Goal: Task Accomplishment & Management: Manage account settings

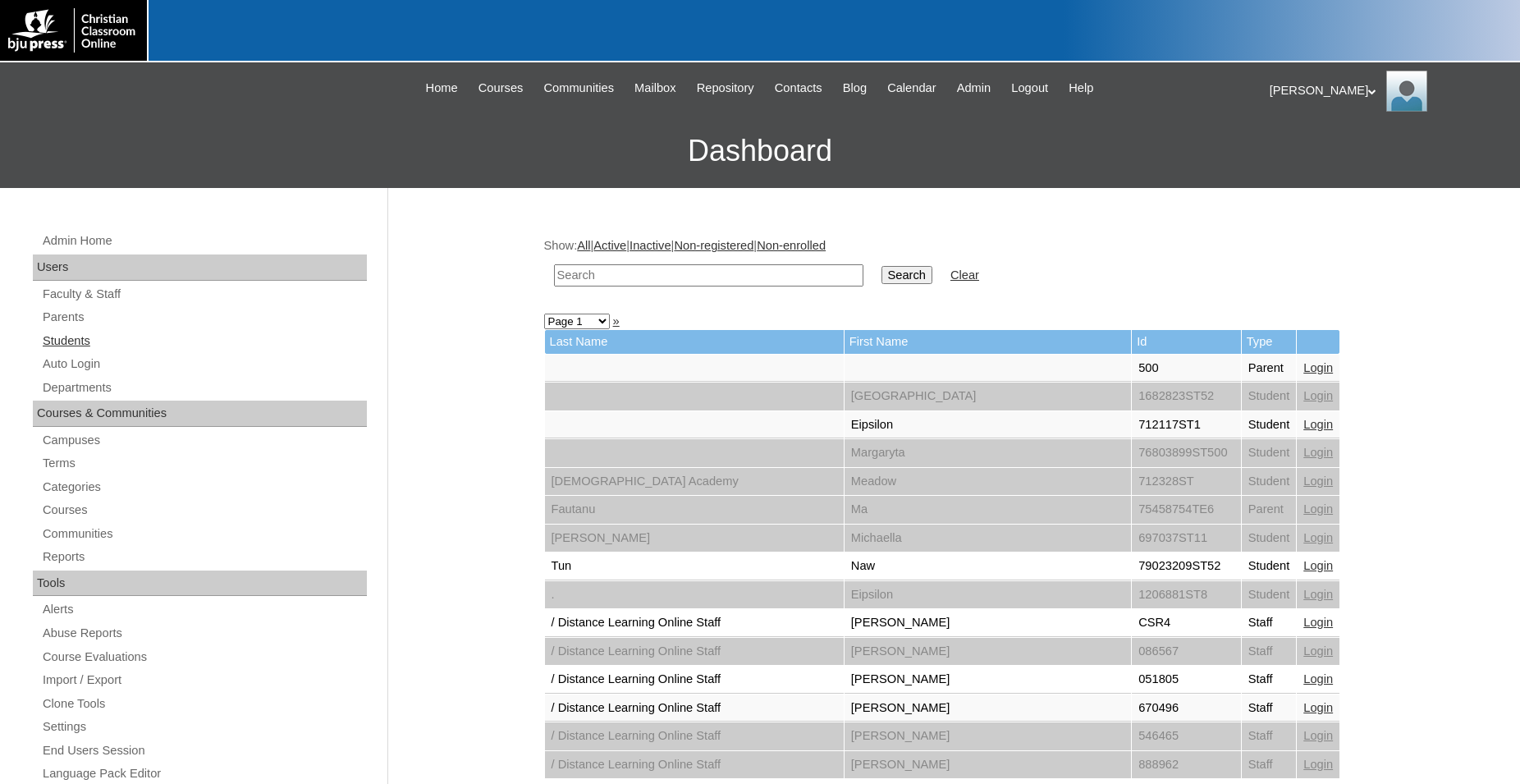
click at [88, 345] on link "Students" at bounding box center [204, 341] width 326 height 21
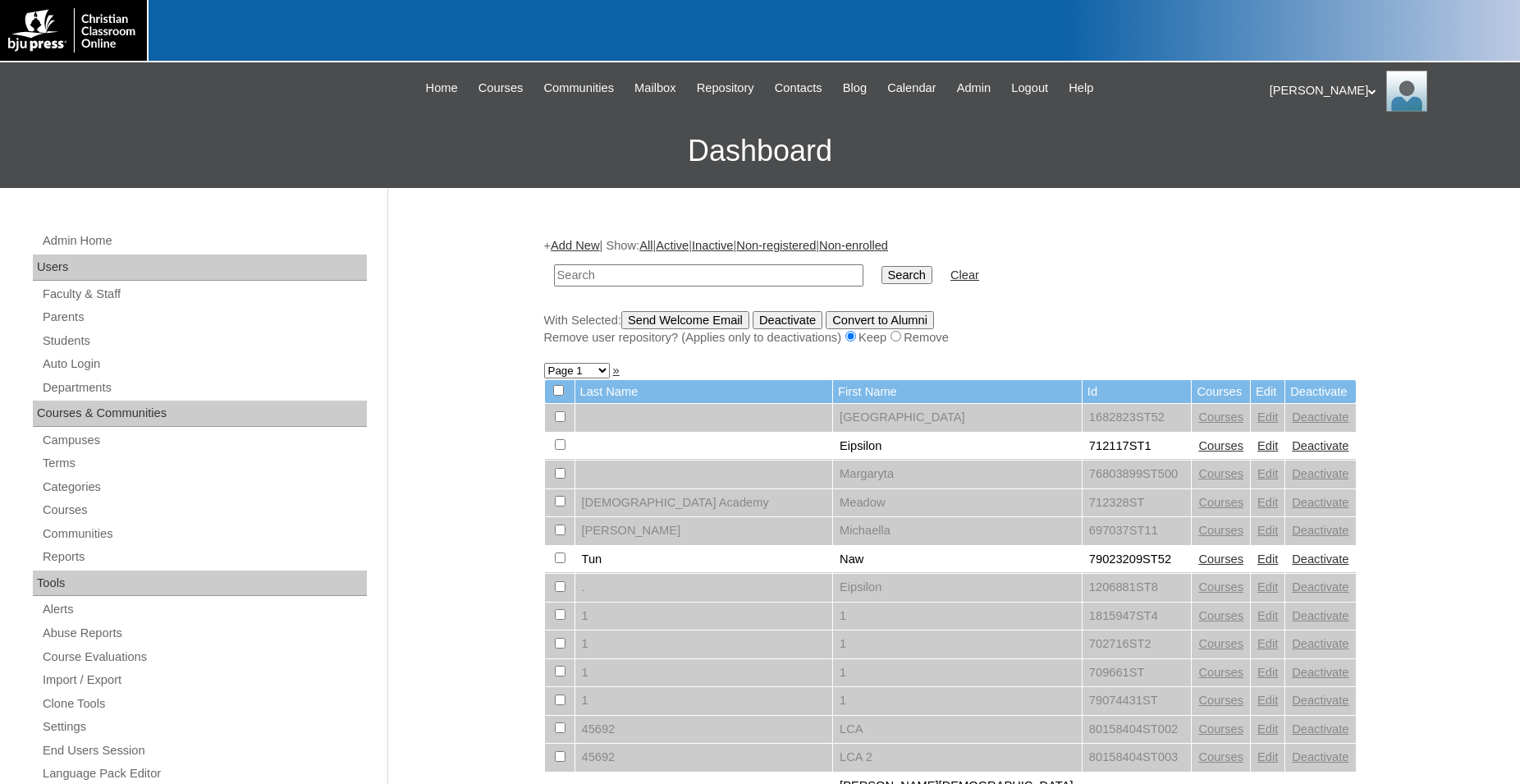
click at [643, 272] on input "text" at bounding box center [708, 275] width 309 height 22
type input "80090335"
click at [882, 265] on input "Search" at bounding box center [907, 274] width 51 height 18
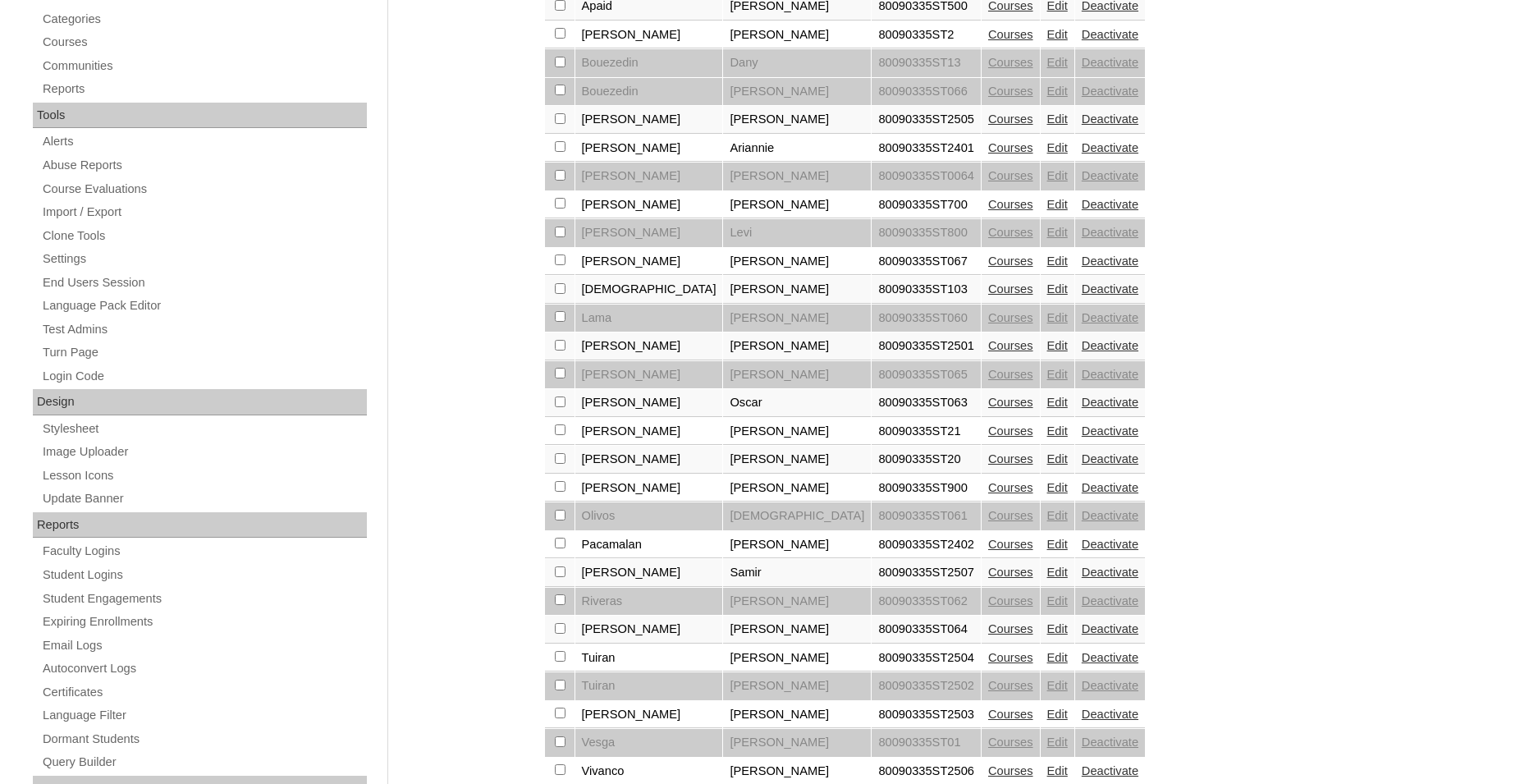
scroll to position [567, 0]
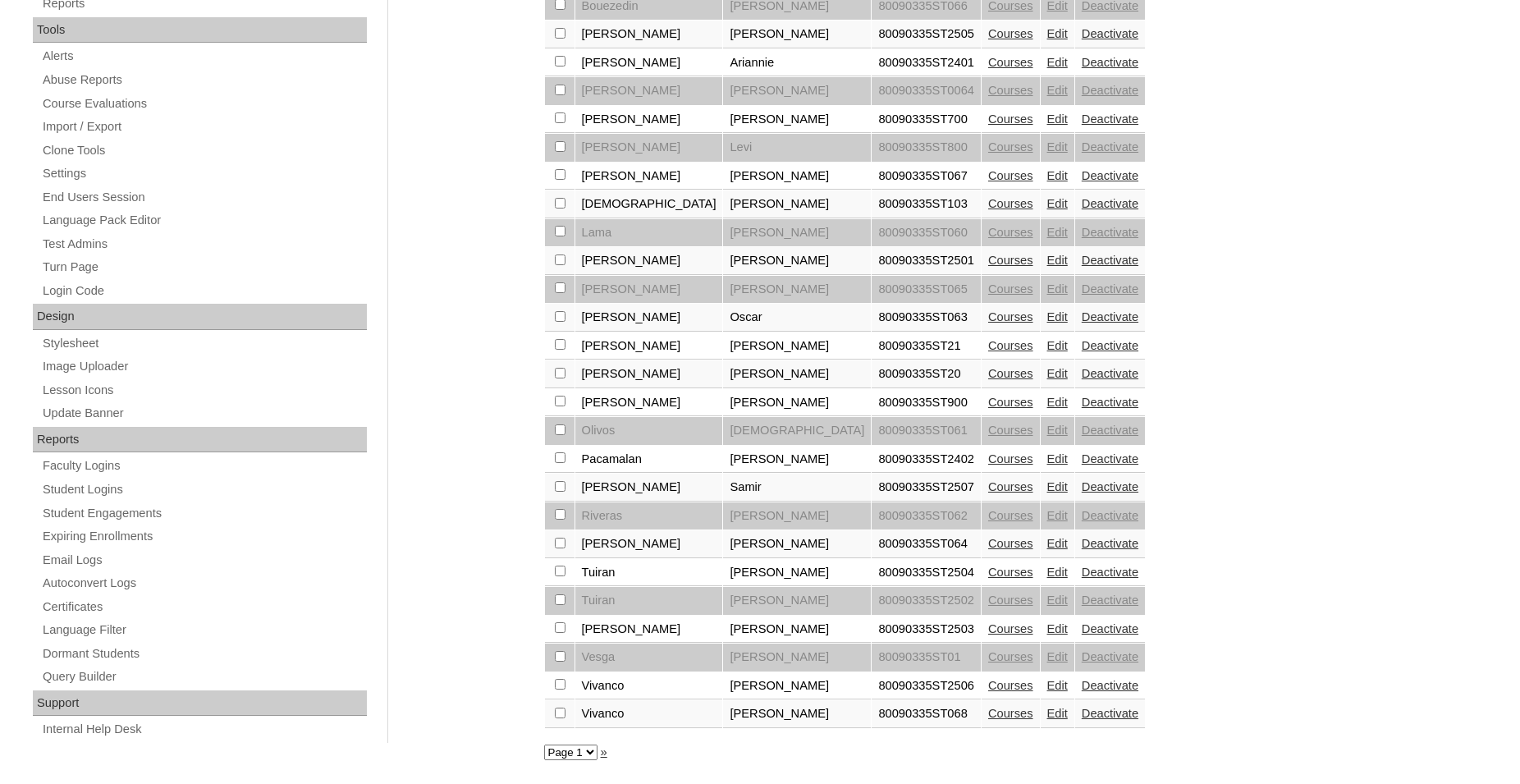
click at [544, 744] on select "Page 1" at bounding box center [571, 752] width 53 height 15
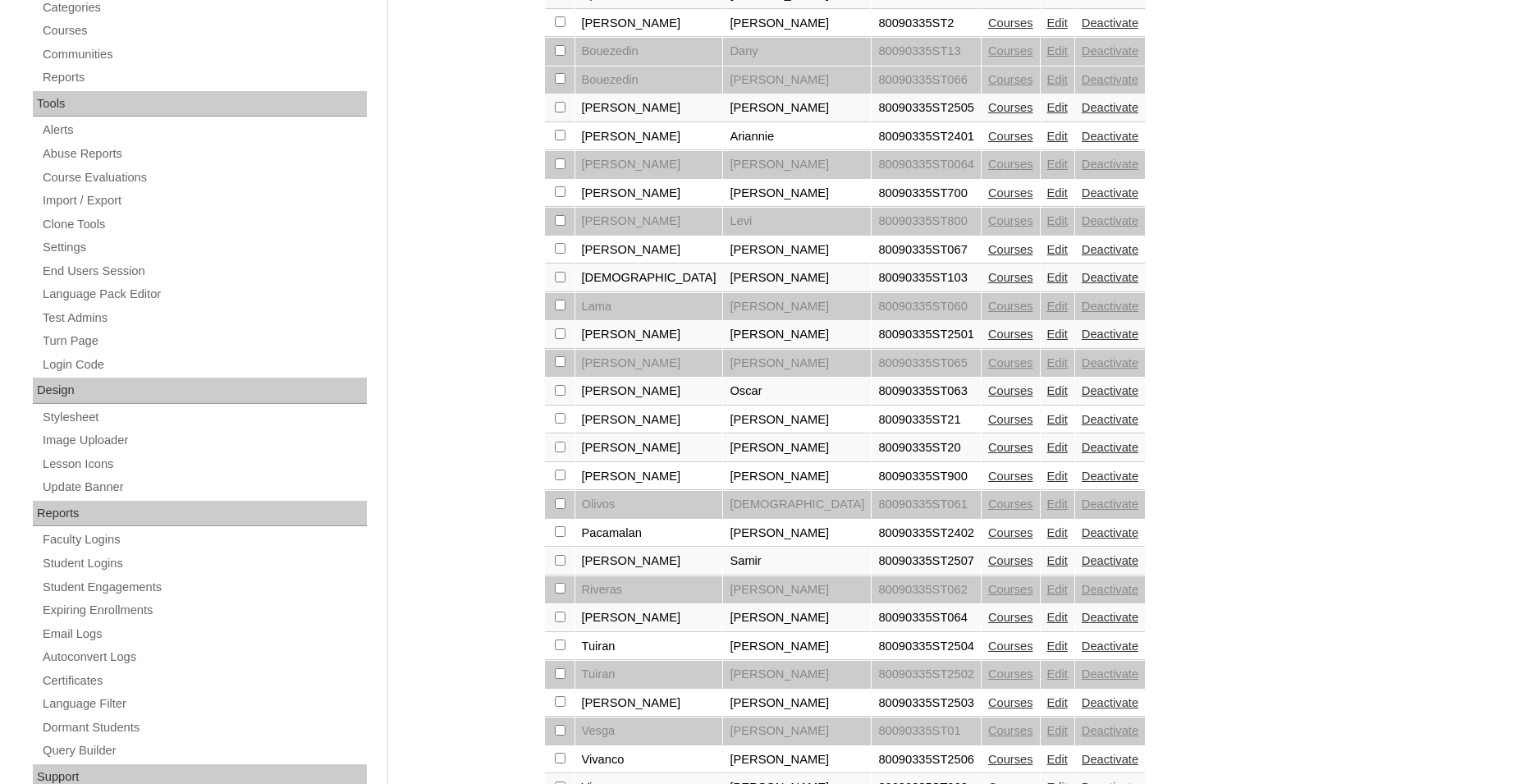
scroll to position [232, 0]
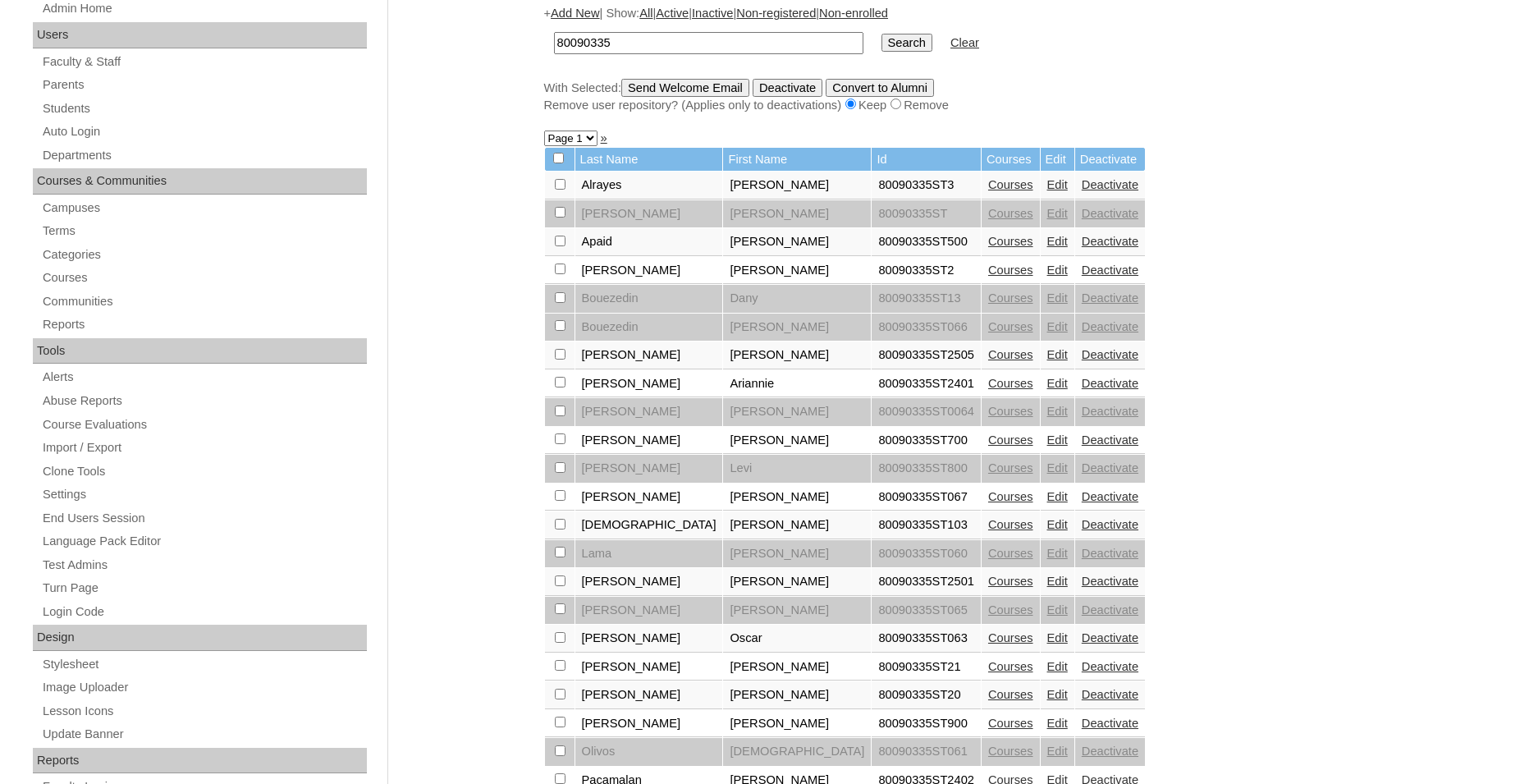
click at [988, 191] on link "Courses" at bounding box center [1011, 185] width 46 height 13
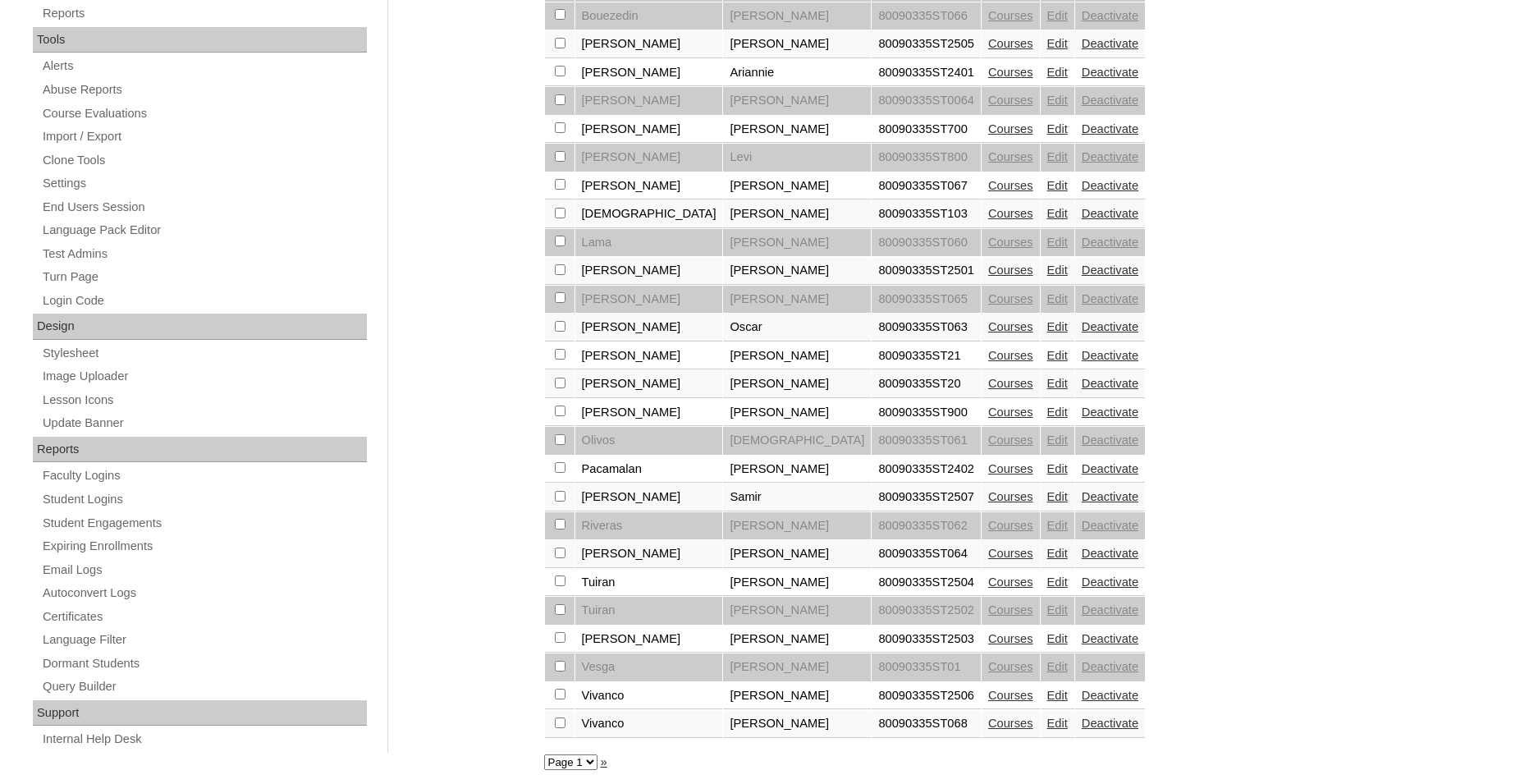
scroll to position [567, 0]
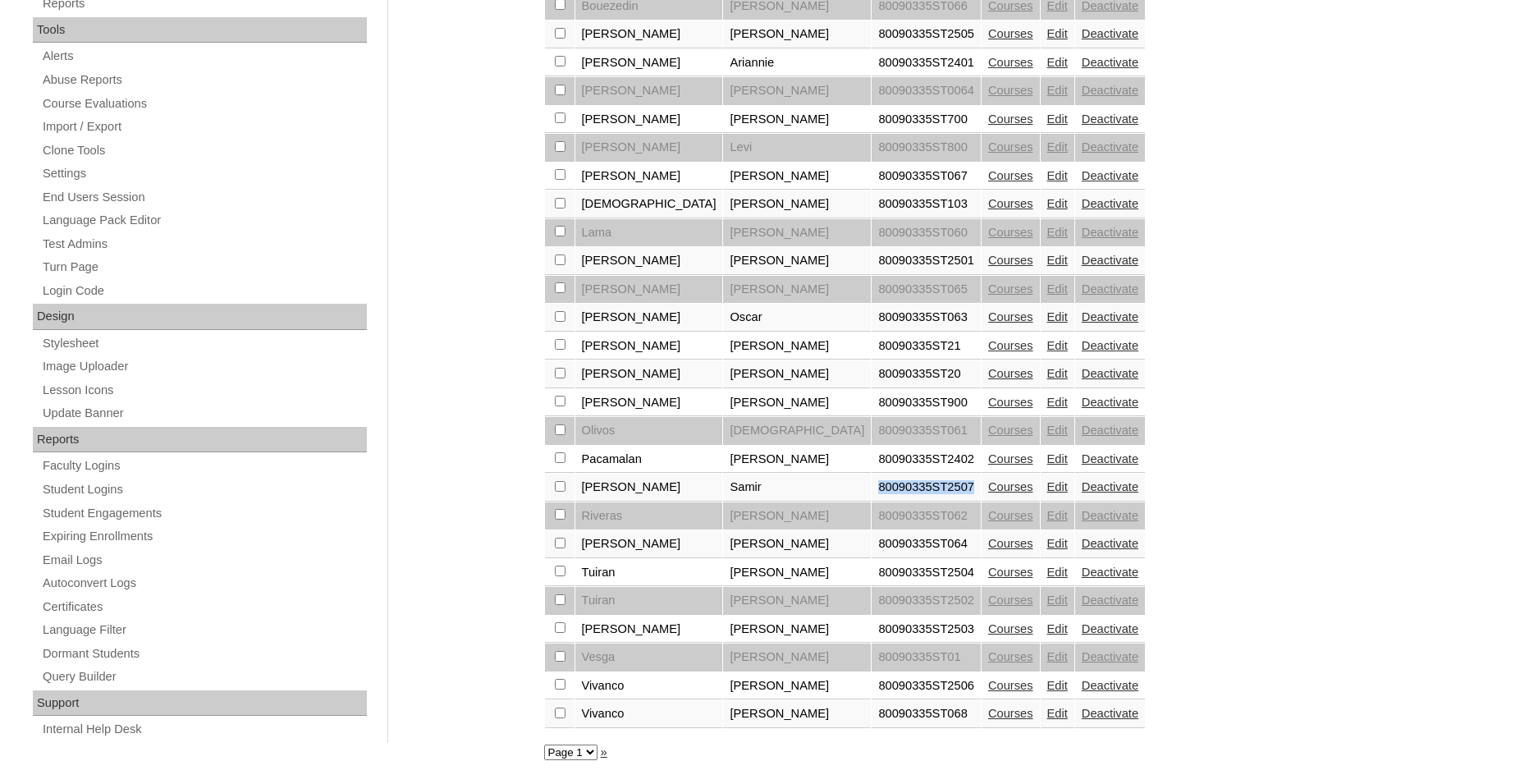
drag, startPoint x: 744, startPoint y: 486, endPoint x: 833, endPoint y: 490, distance: 89.1
click at [871, 490] on td "80090335ST2507" at bounding box center [925, 486] width 109 height 27
copy td "80090335ST2507"
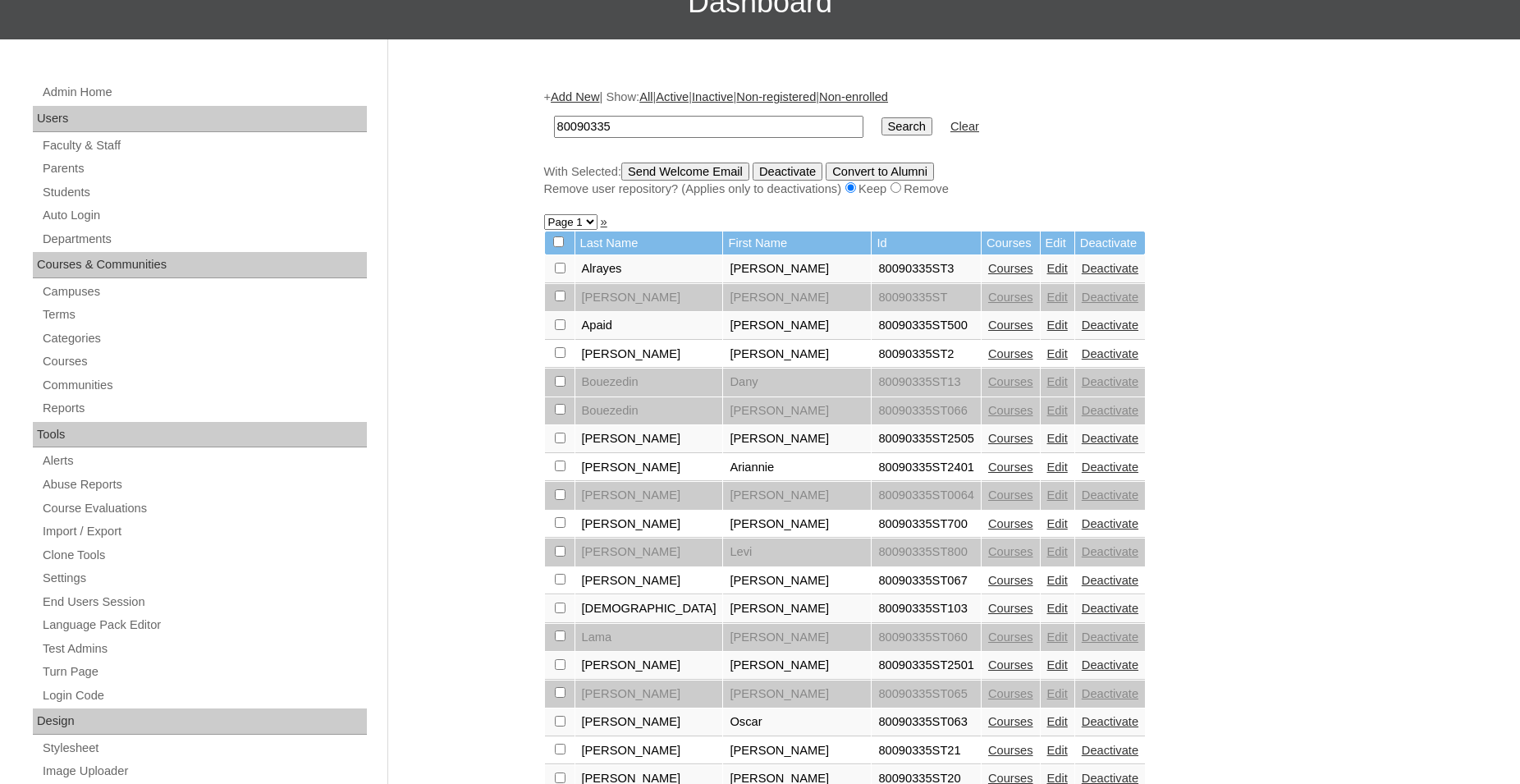
scroll to position [0, 0]
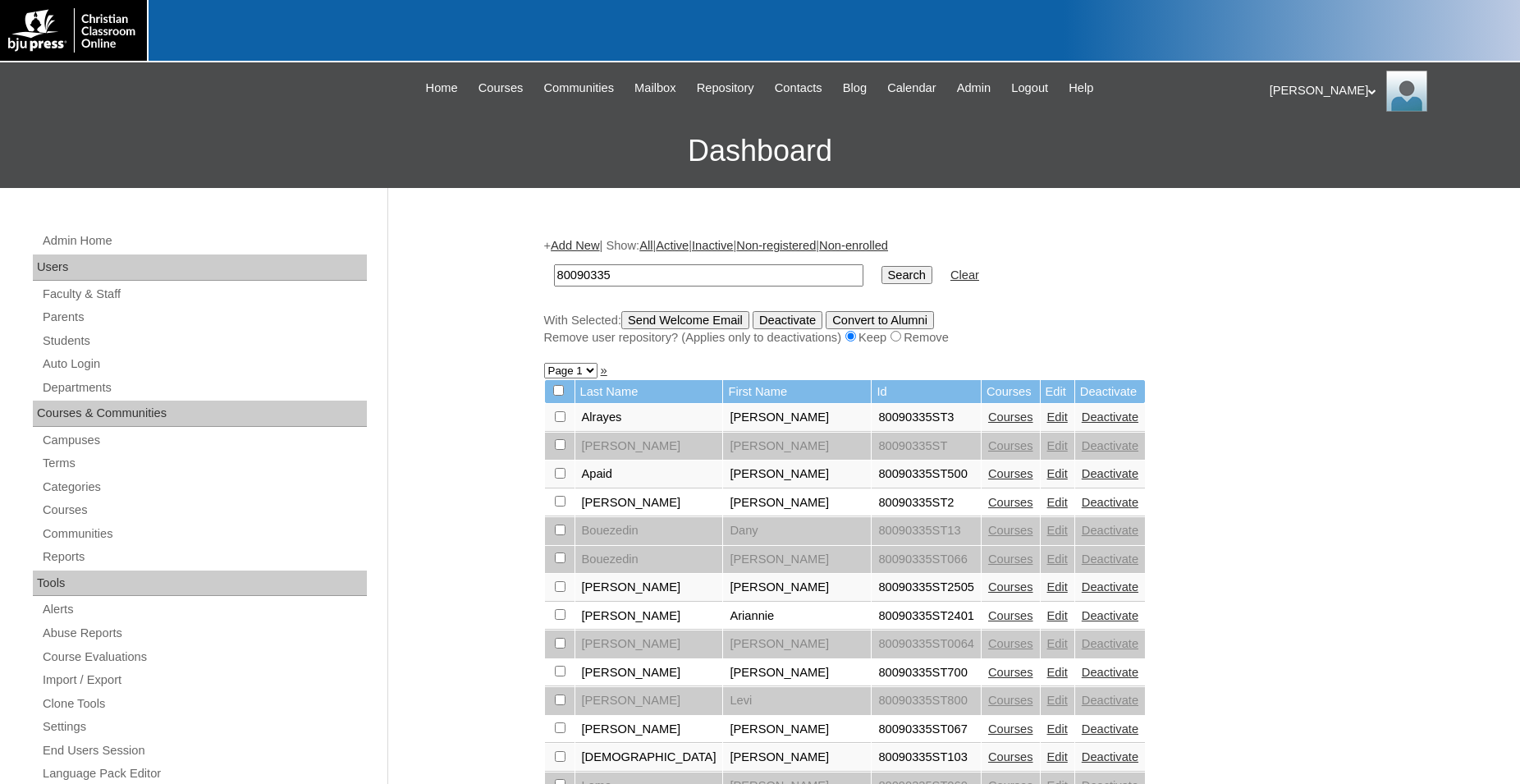
click at [582, 245] on link "Add New" at bounding box center [575, 246] width 48 height 13
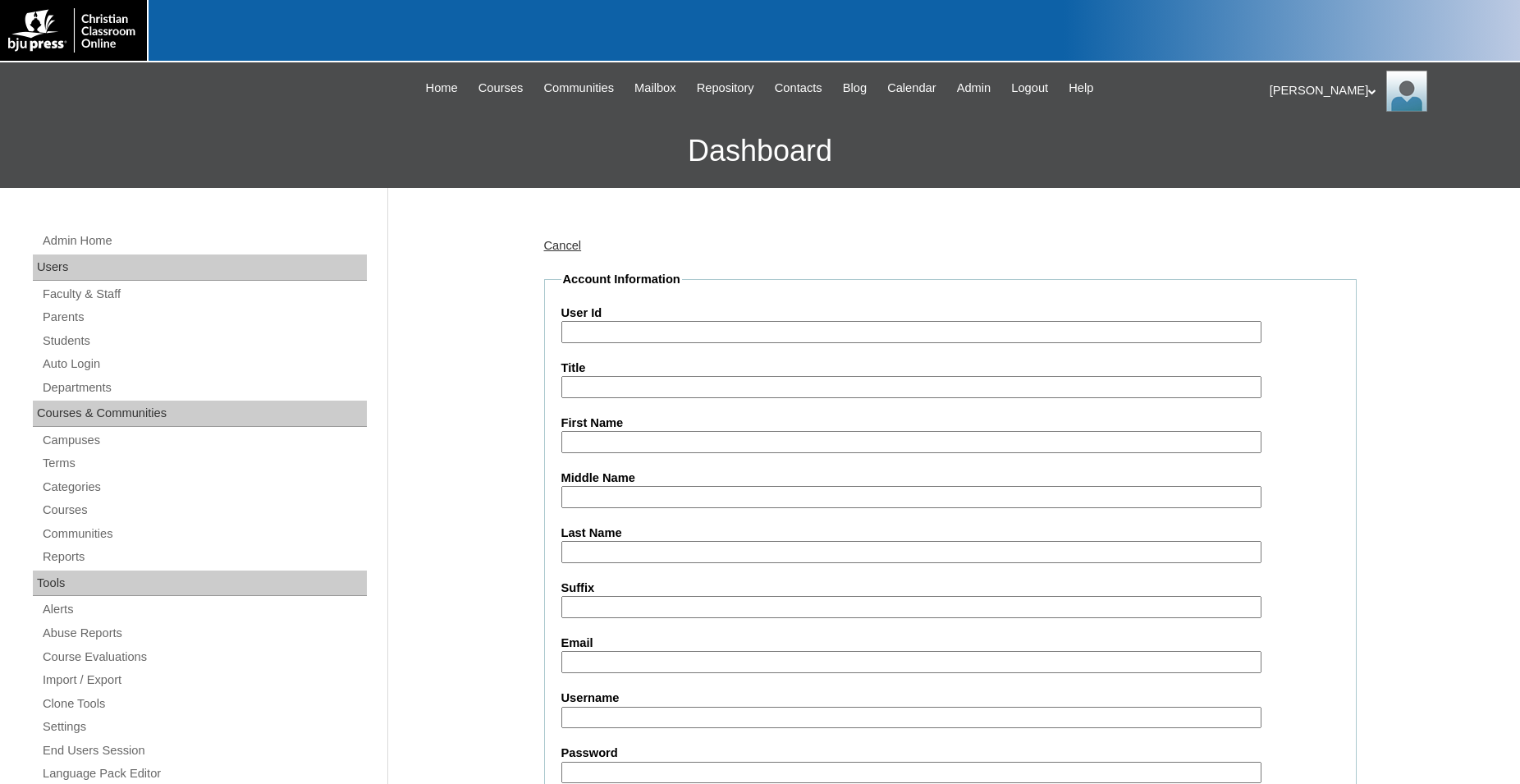
click at [682, 329] on input "User Id" at bounding box center [911, 331] width 700 height 22
paste input "80090335ST2507"
type input "80090335ST2508"
click at [631, 441] on input "First Name" at bounding box center [911, 441] width 700 height 22
click at [710, 442] on input "First Name" at bounding box center [911, 441] width 700 height 22
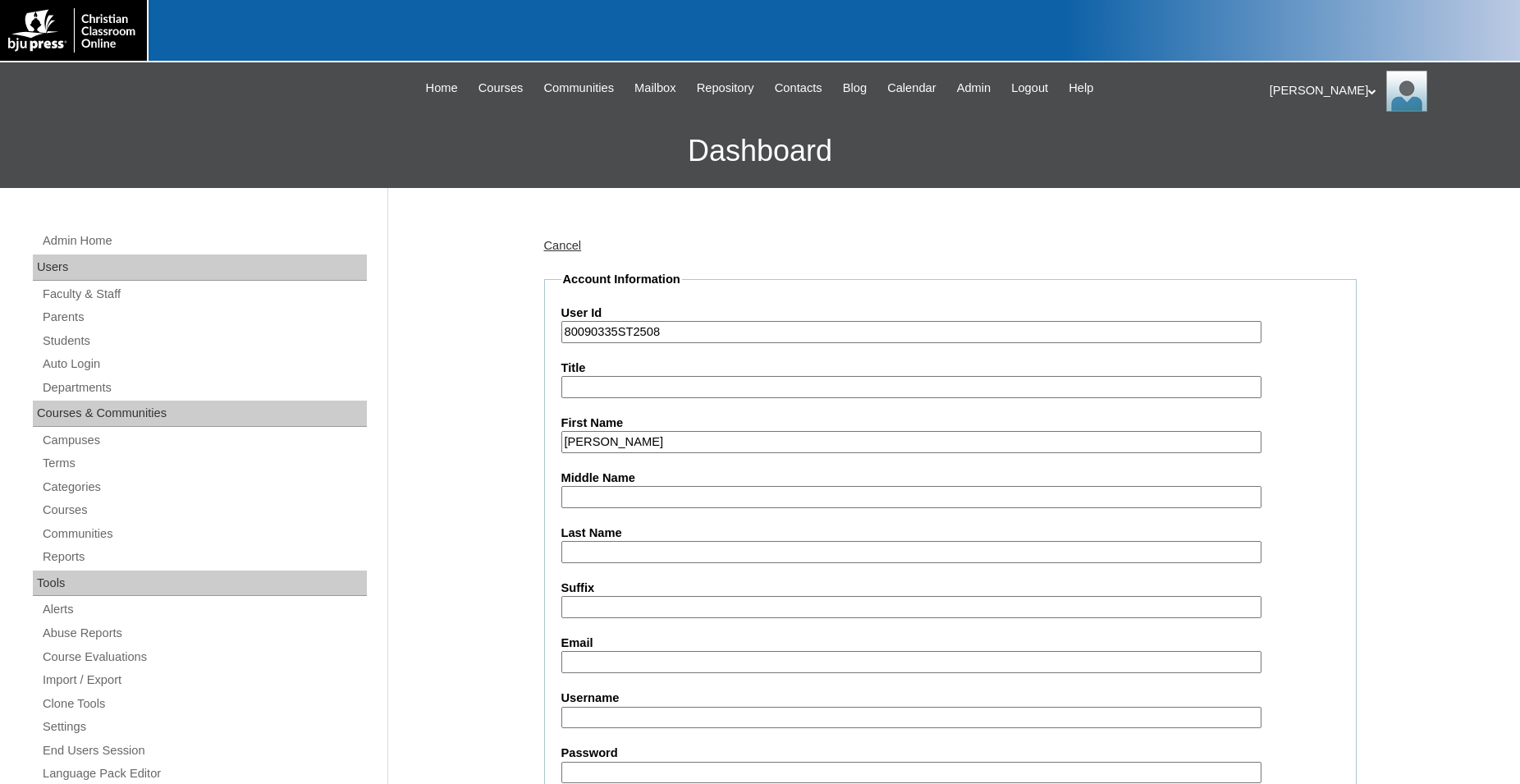
type input "Xavier"
type input "Blanchard"
click at [683, 660] on input "Email" at bounding box center [911, 661] width 700 height 22
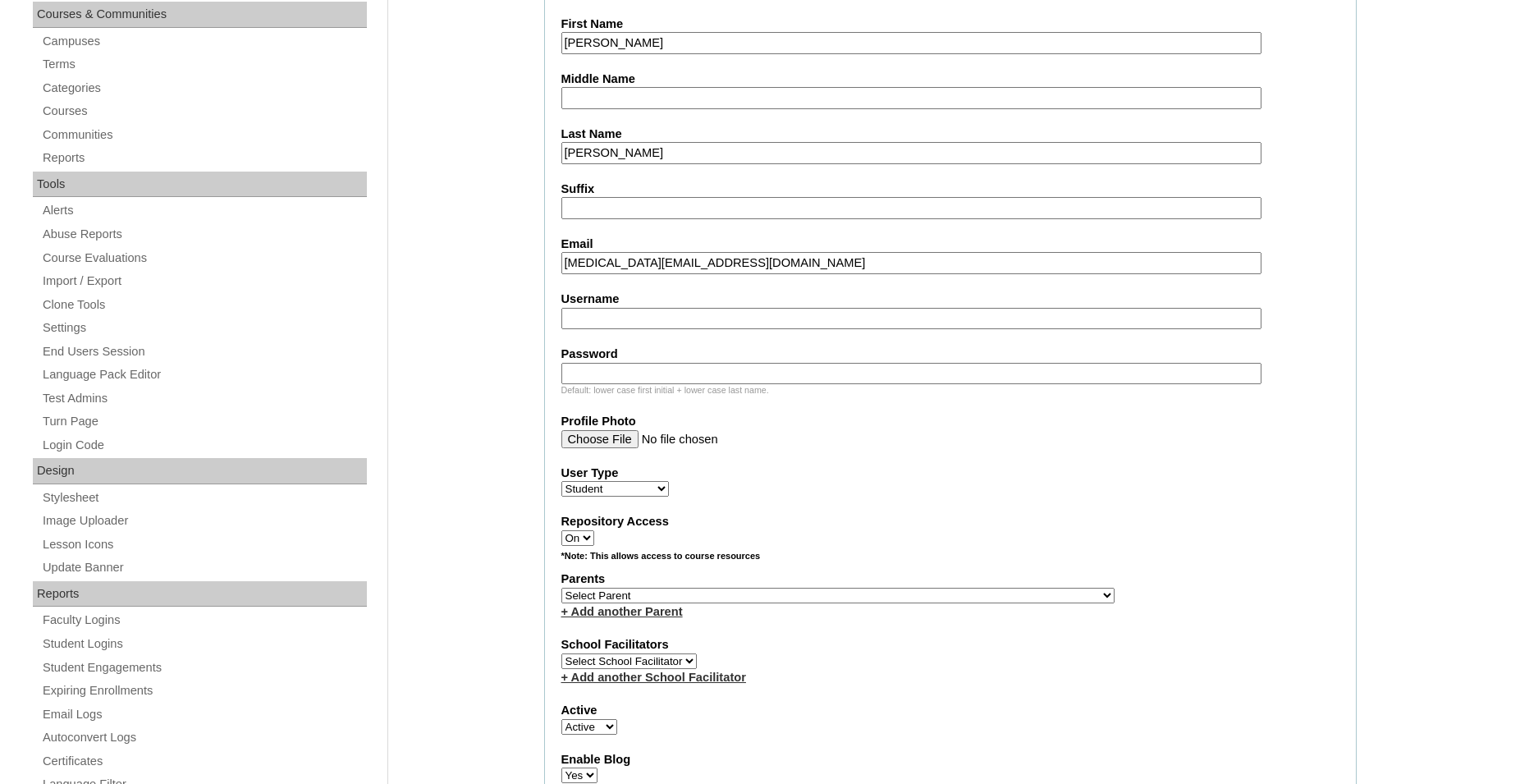
scroll to position [410, 0]
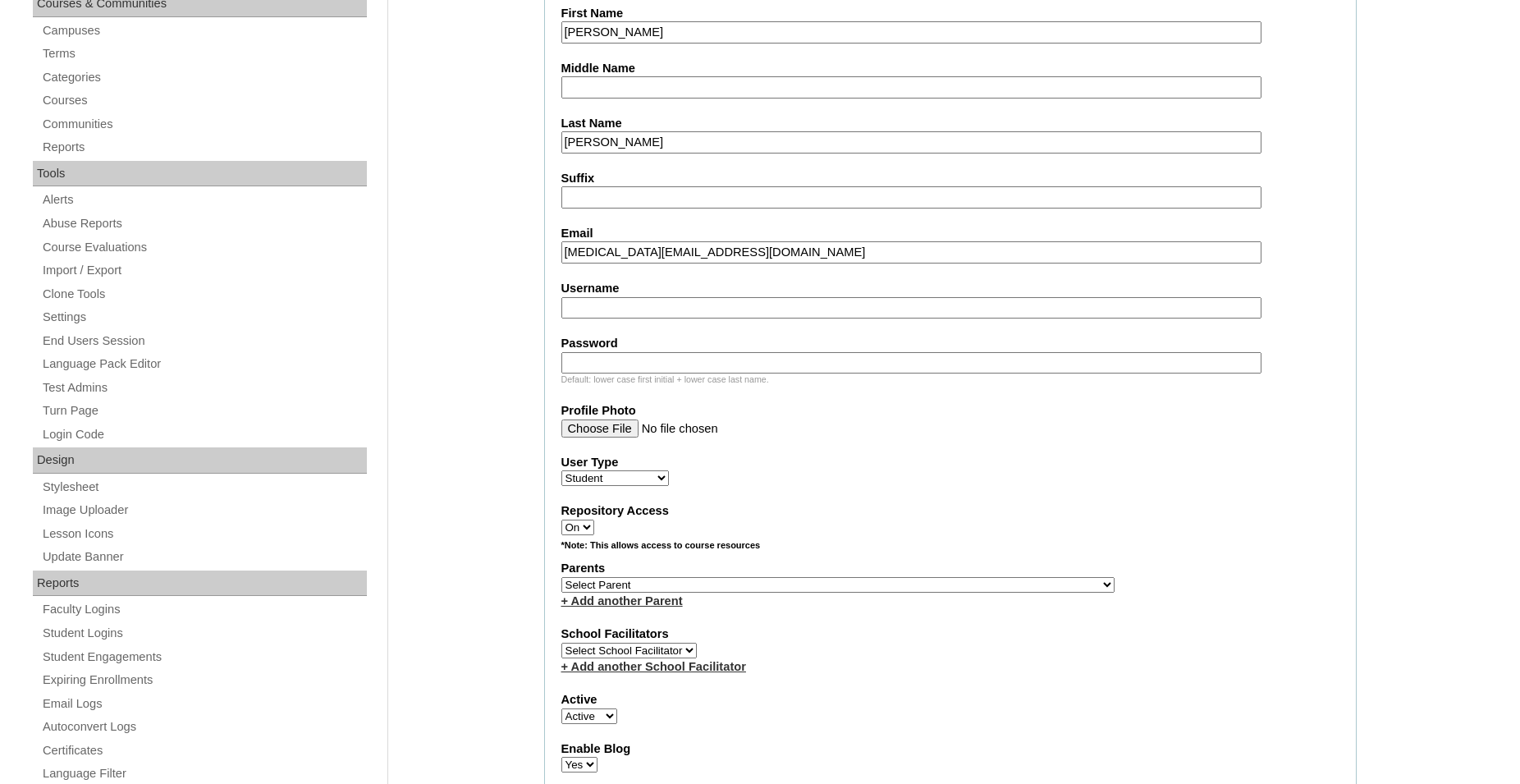
type input "doral@omegalearning.com"
select select "32453"
click option "Maingrette, Renefred" at bounding box center [0, 0] width 0 height 0
click at [642, 593] on select "Select Parent , Fautanu, Ma 1, 1 23-24 accountMorgan, Jason 6th Street Mennonit…" at bounding box center [837, 584] width 553 height 15
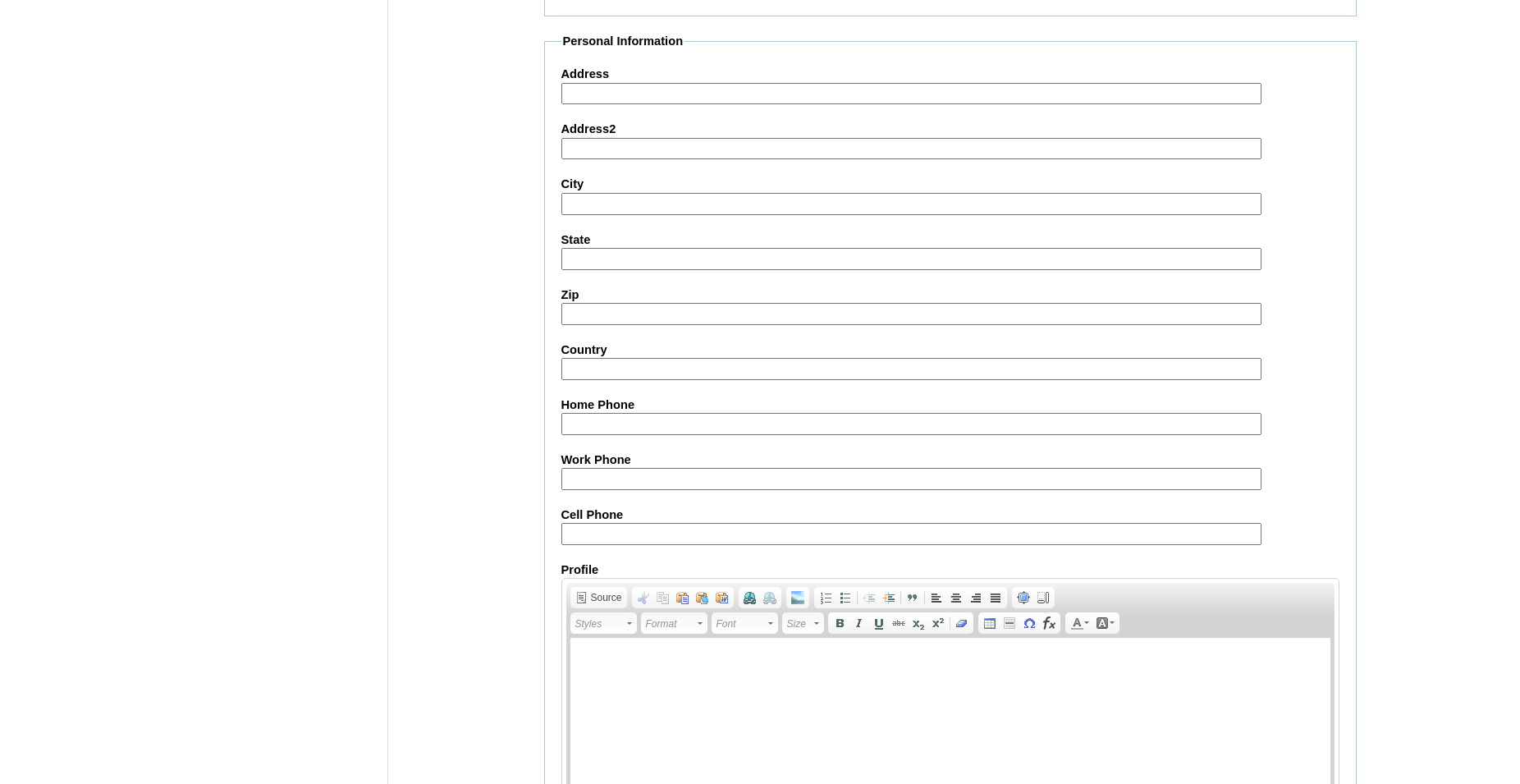
scroll to position [1740, 0]
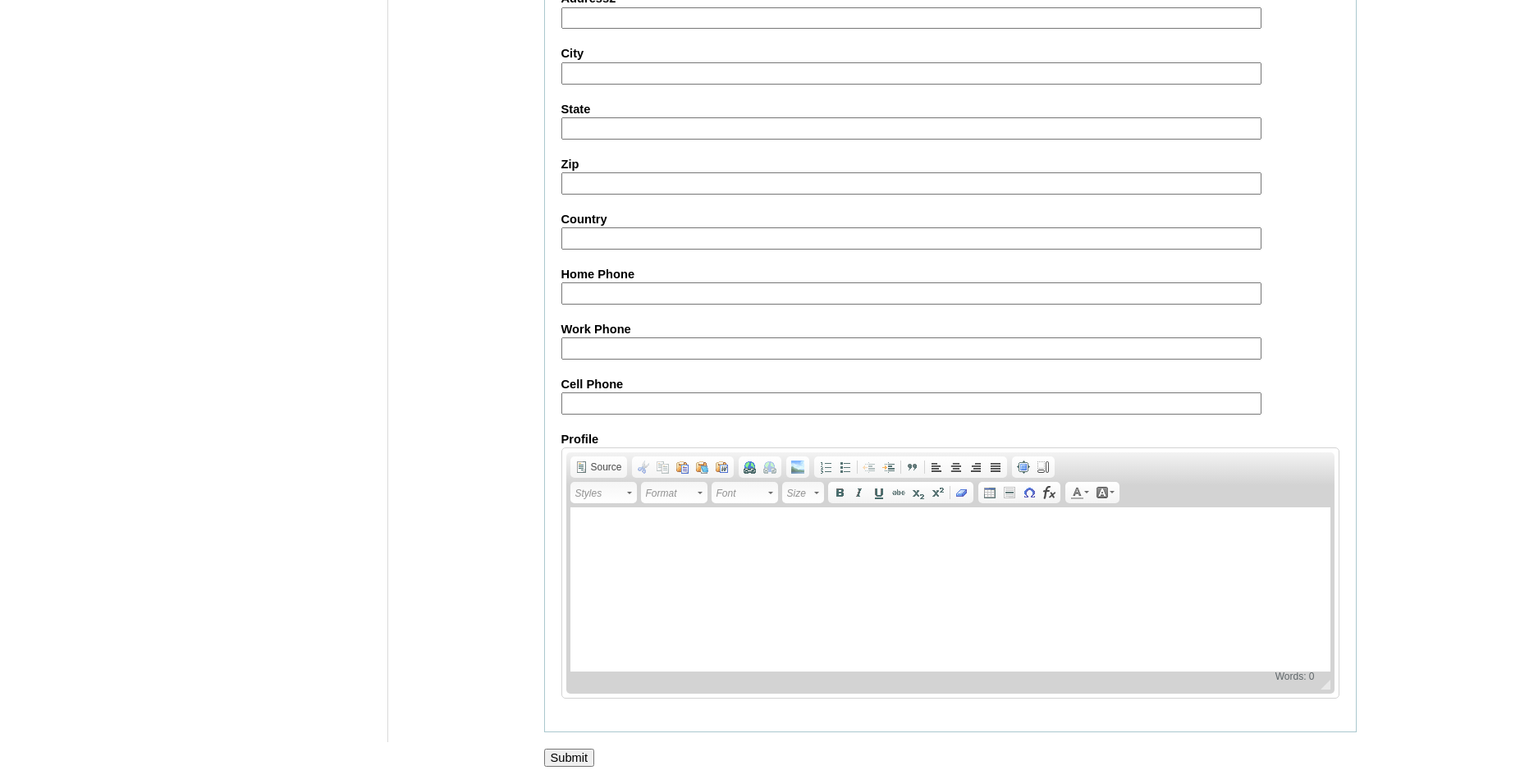
click at [571, 757] on input "Submit" at bounding box center [570, 757] width 51 height 18
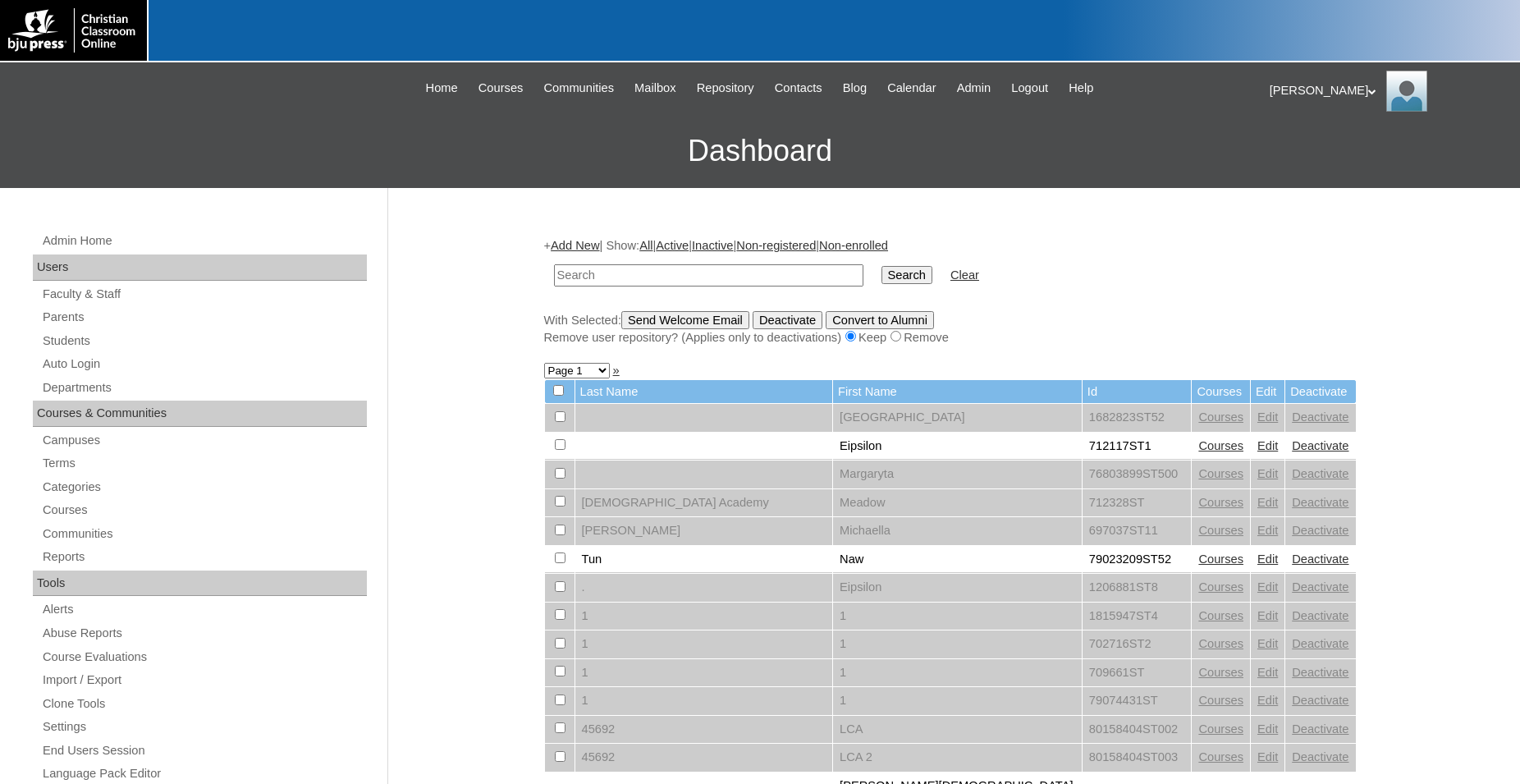
click at [779, 278] on input "text" at bounding box center [708, 275] width 309 height 22
type input "80090335ST2508"
click at [882, 265] on input "Search" at bounding box center [907, 274] width 51 height 18
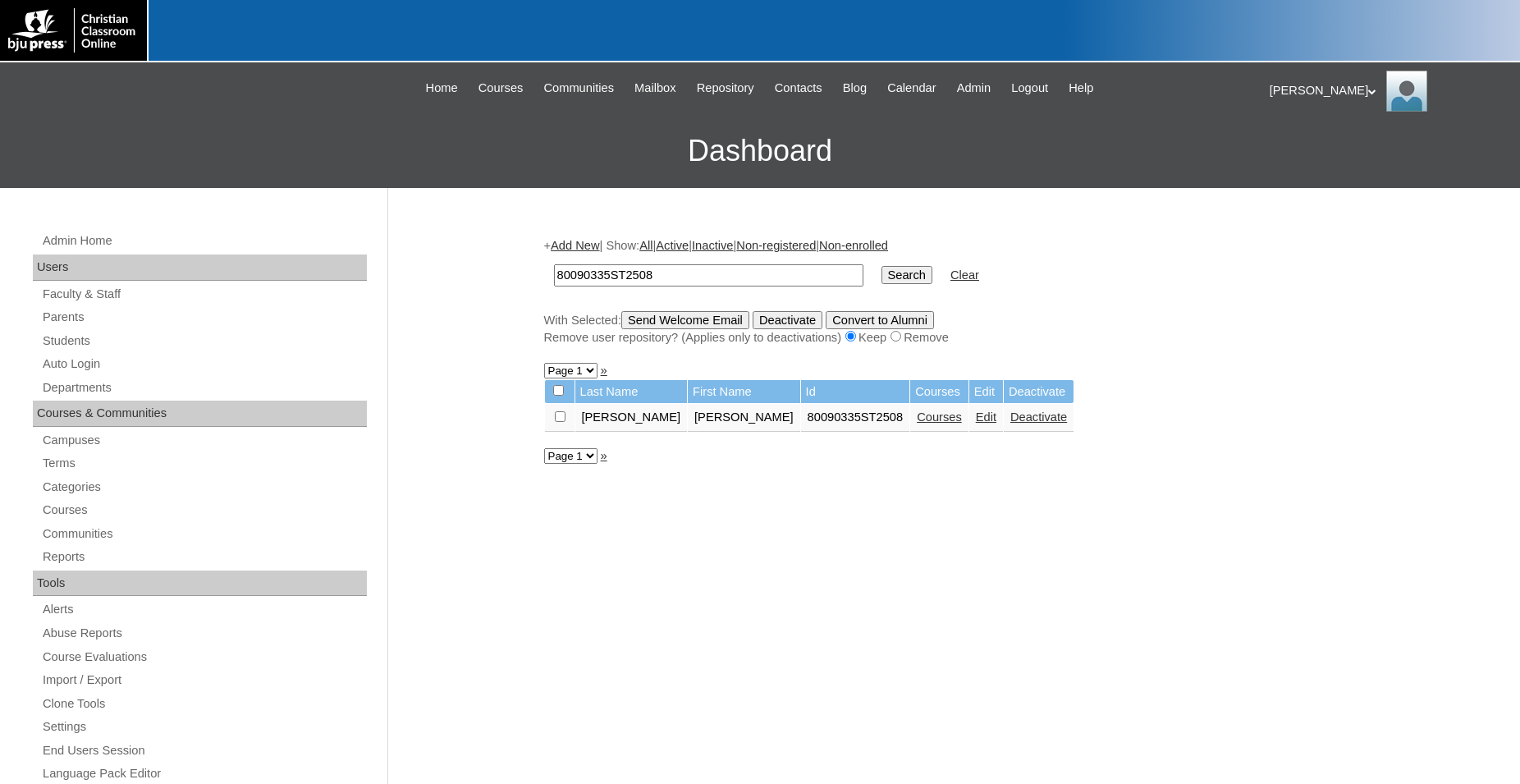
click at [917, 423] on link "Courses" at bounding box center [940, 417] width 46 height 13
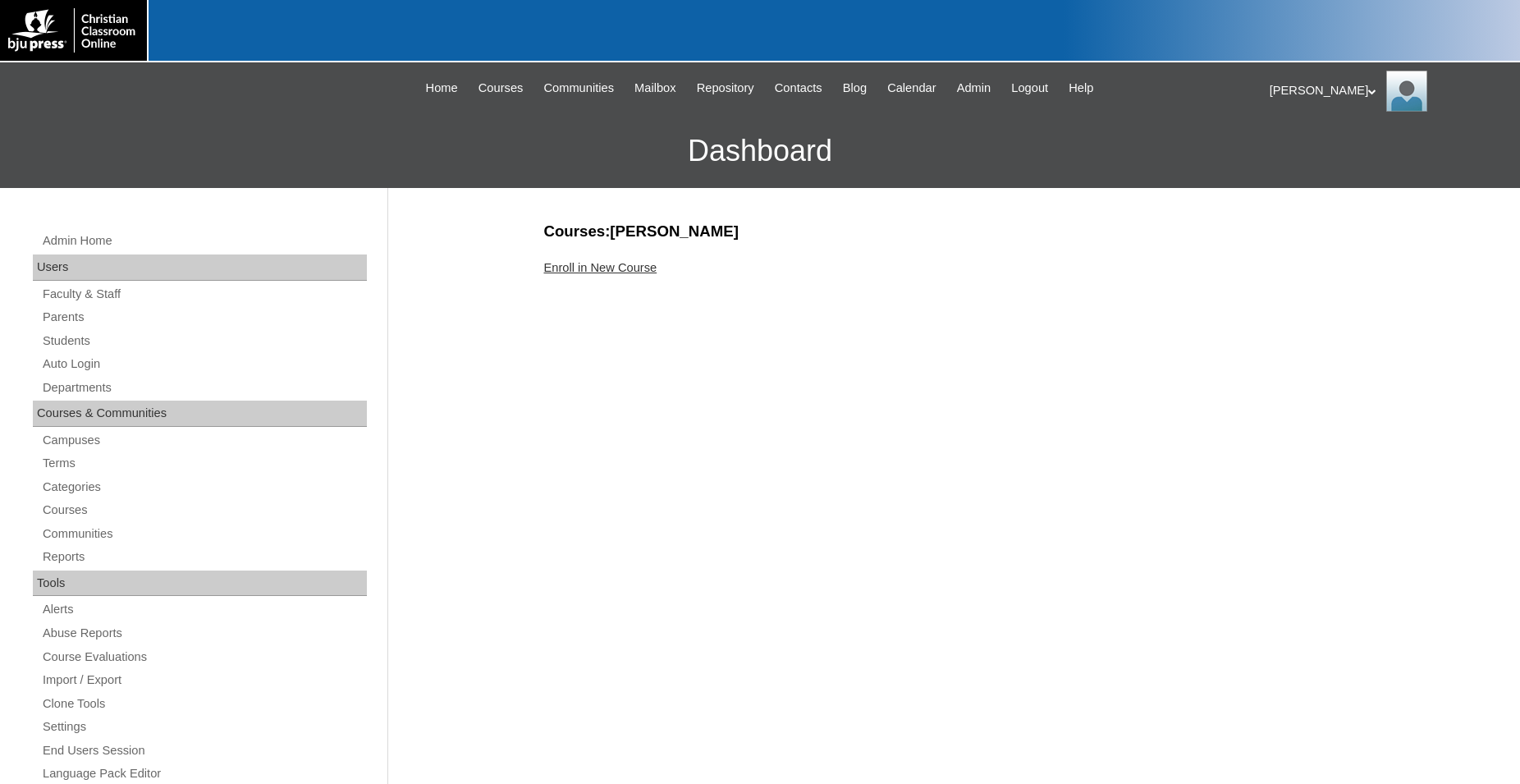
click at [618, 271] on link "Enroll in New Course" at bounding box center [600, 267] width 113 height 13
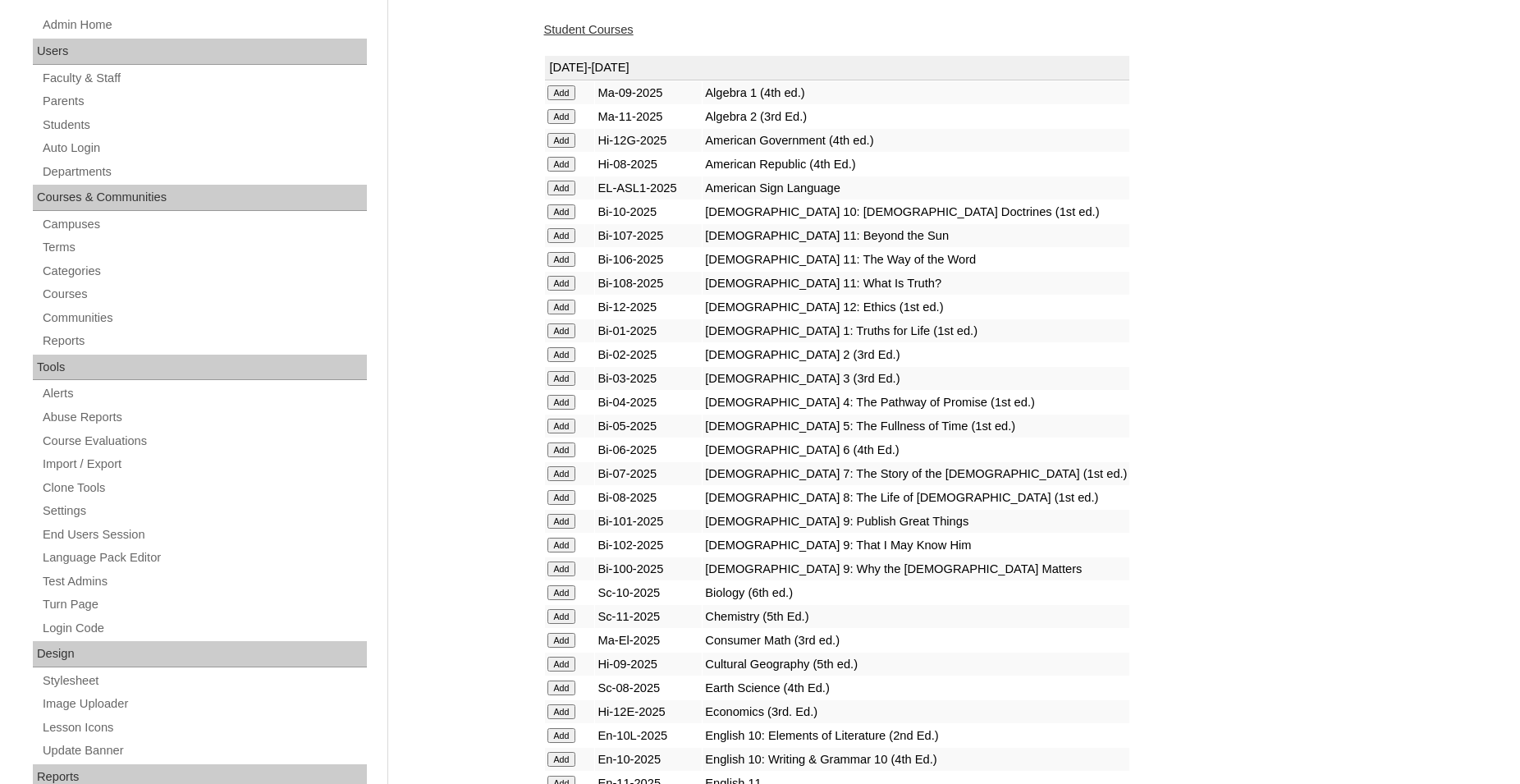
scroll to position [251, 0]
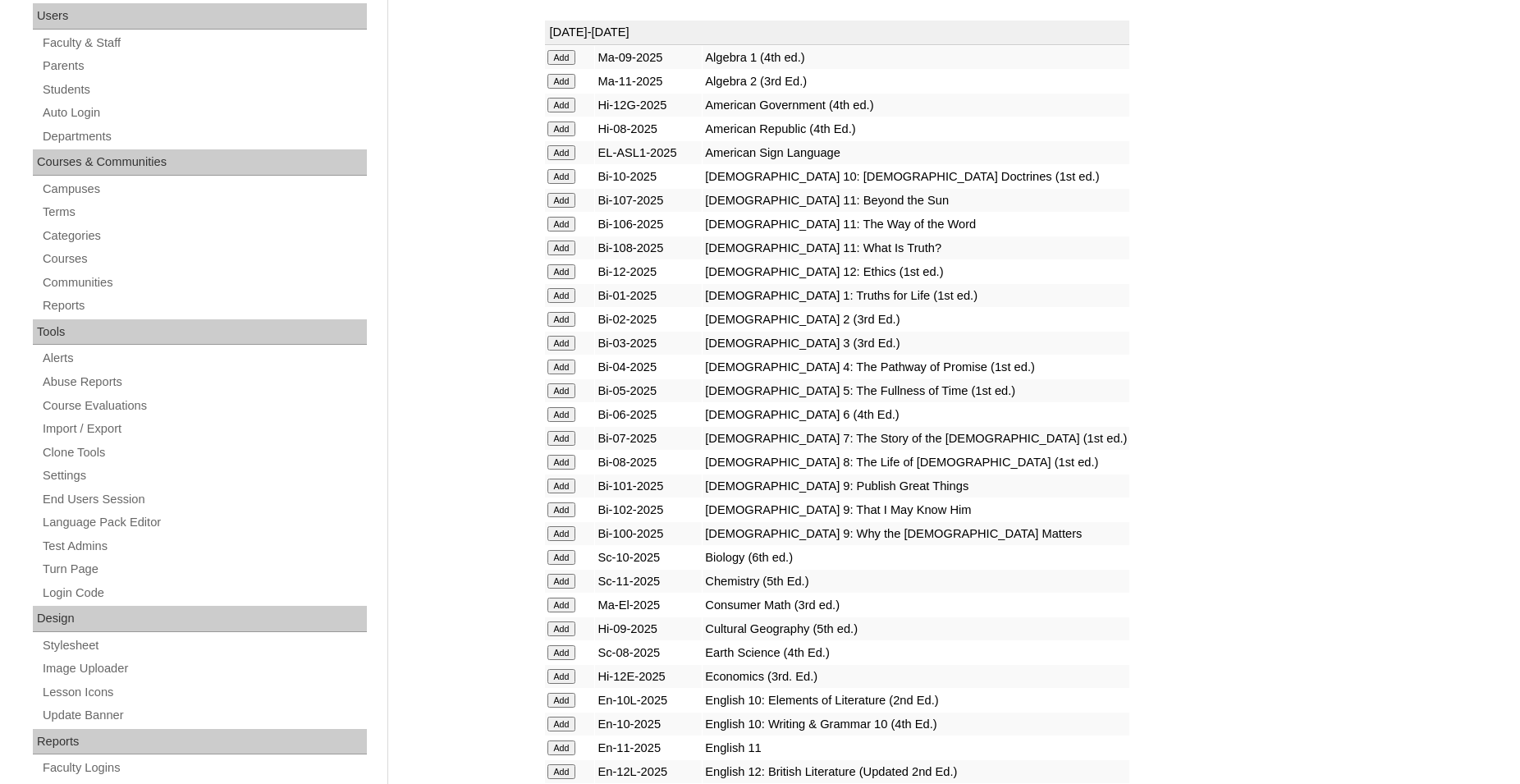
click at [559, 64] on input "Add" at bounding box center [561, 58] width 28 height 15
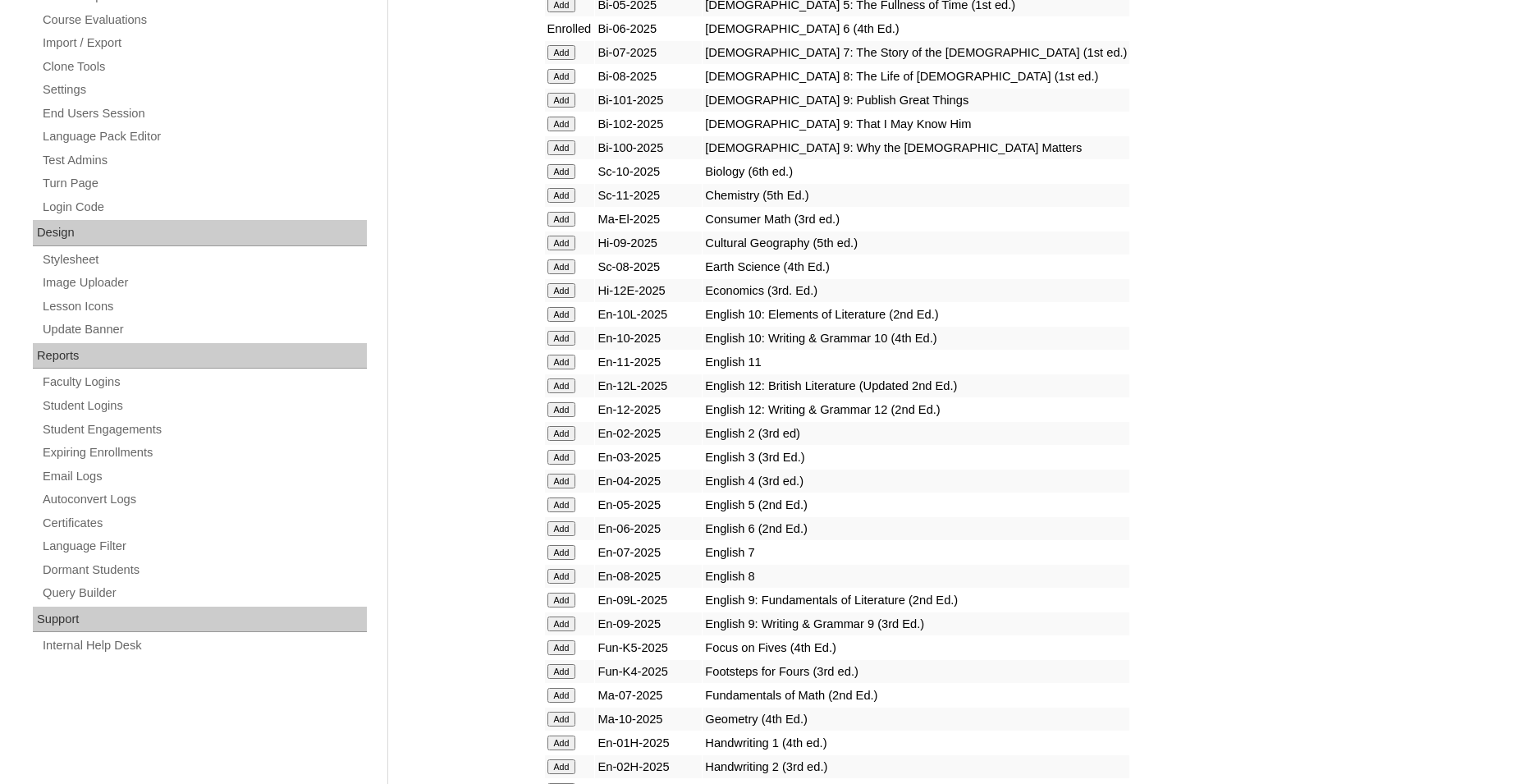
scroll to position [669, 0]
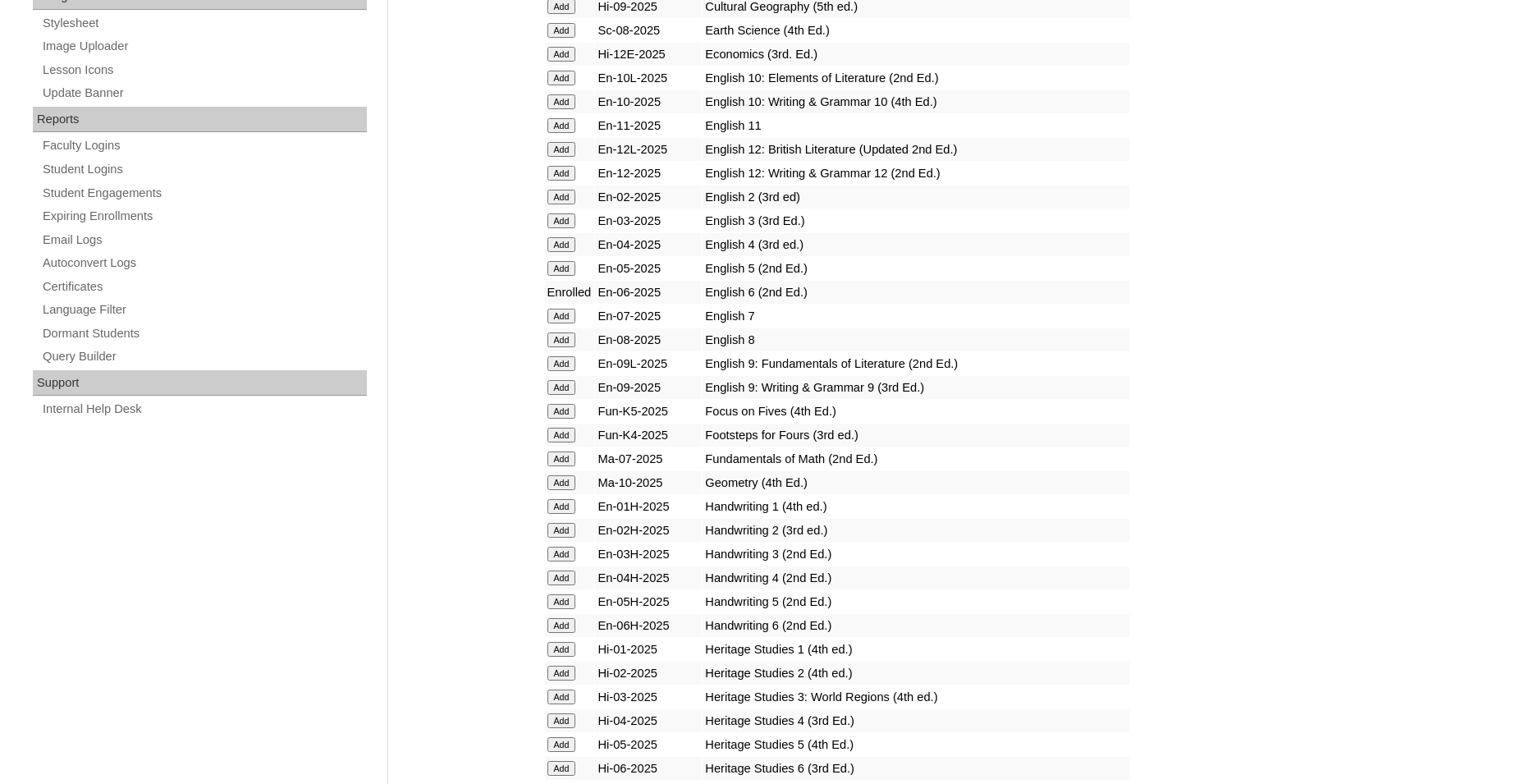
scroll to position [921, 0]
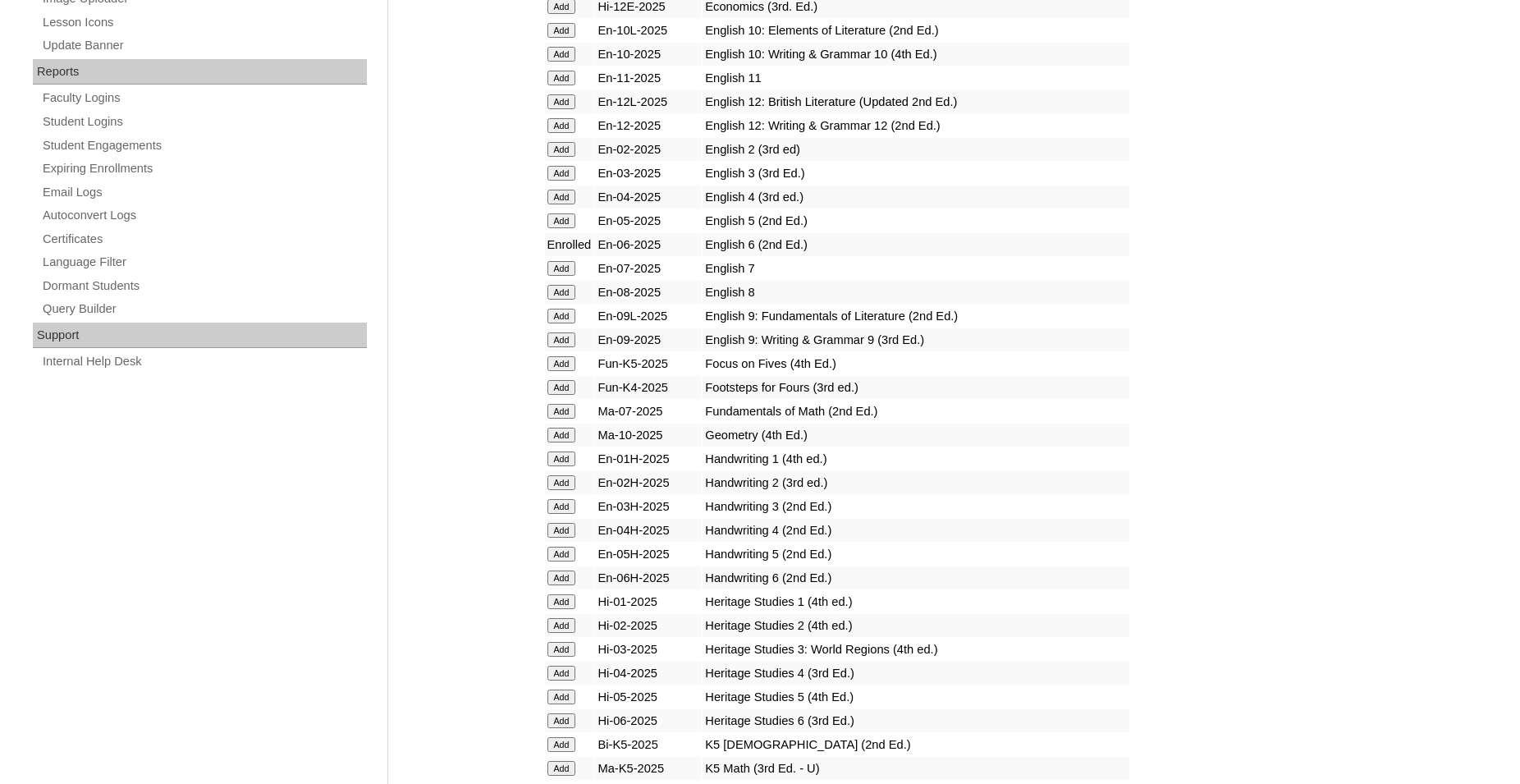
drag, startPoint x: 1207, startPoint y: 52, endPoint x: 1204, endPoint y: 61, distance: 9.5
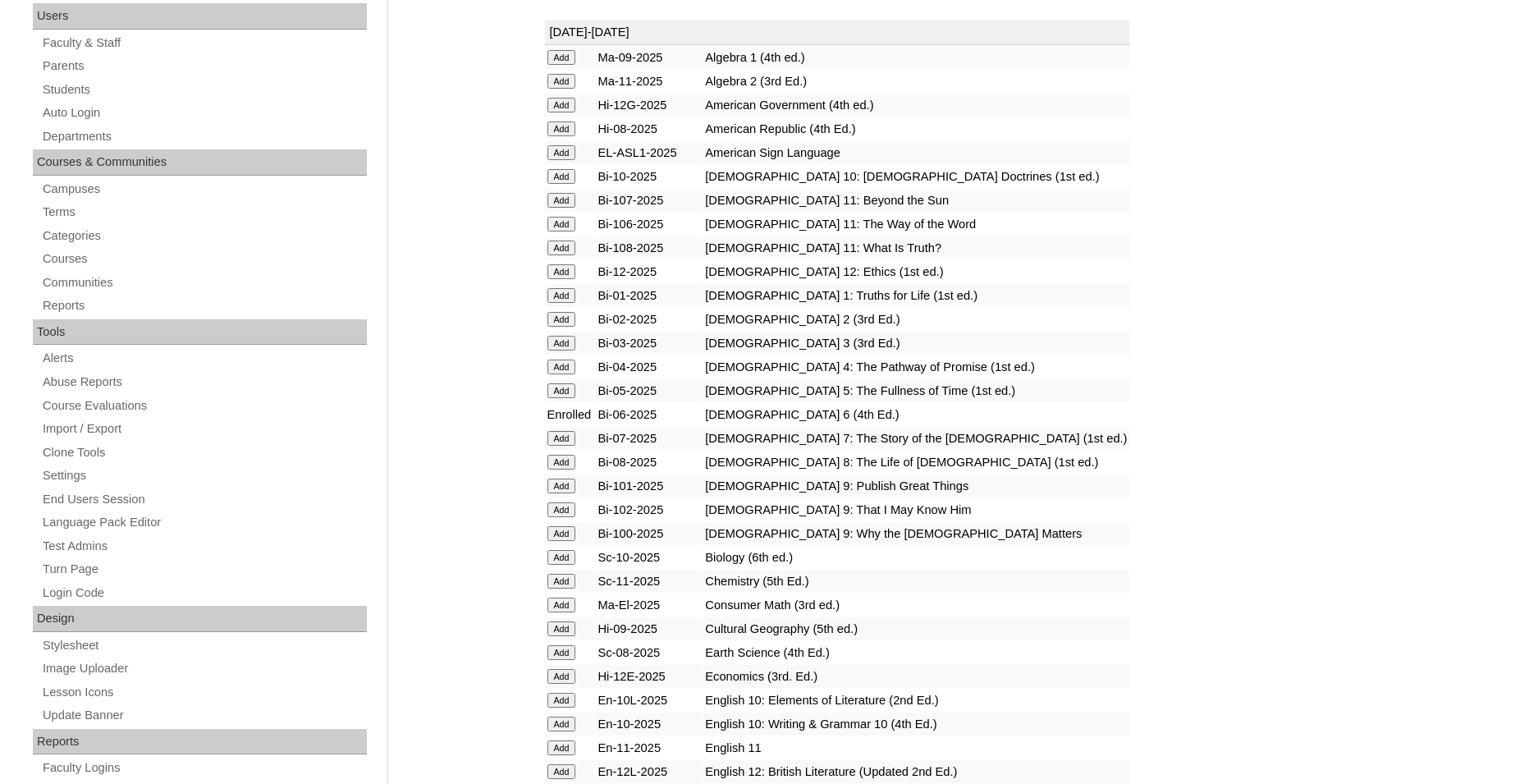
scroll to position [0, 0]
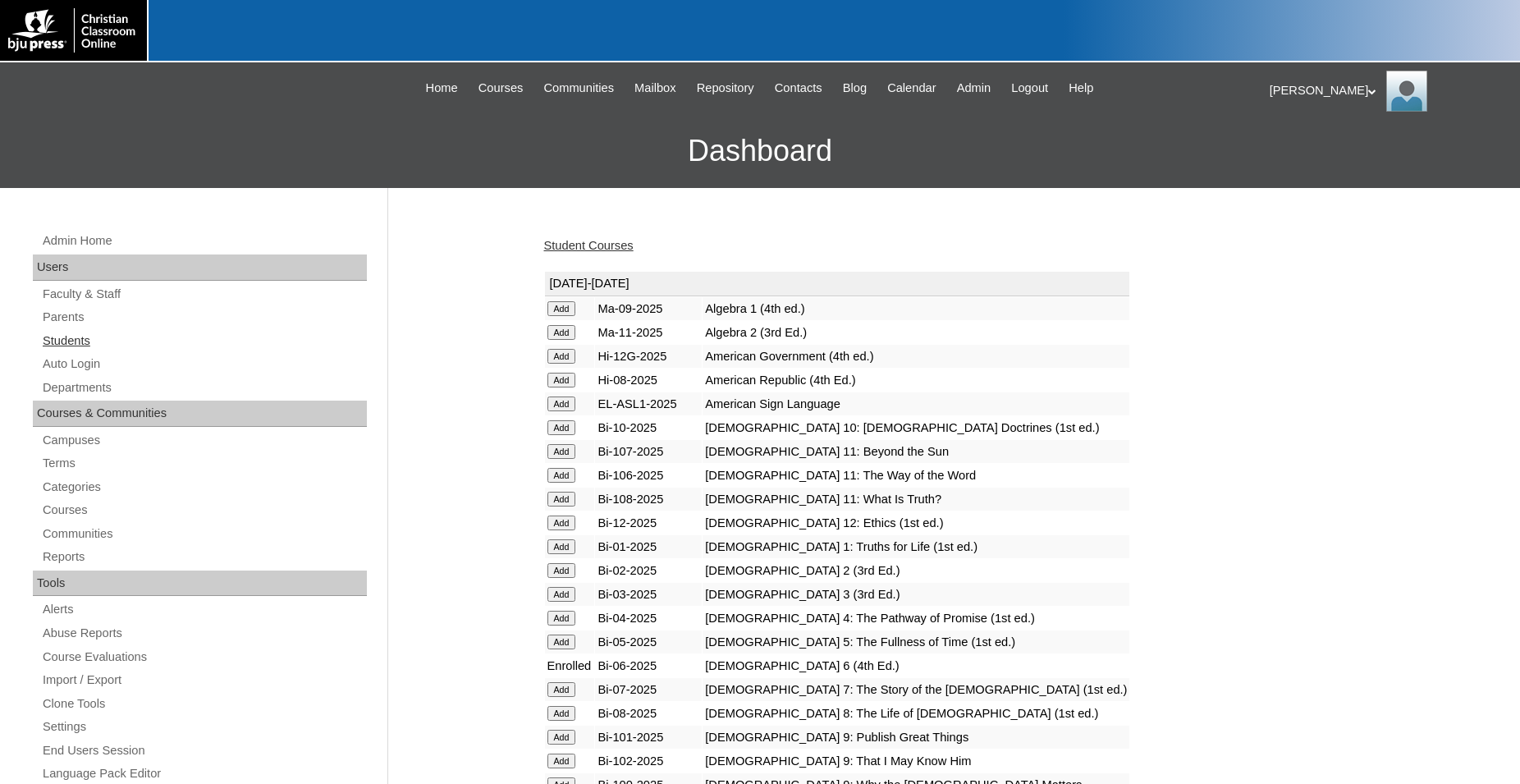
click at [67, 338] on link "Students" at bounding box center [204, 341] width 326 height 21
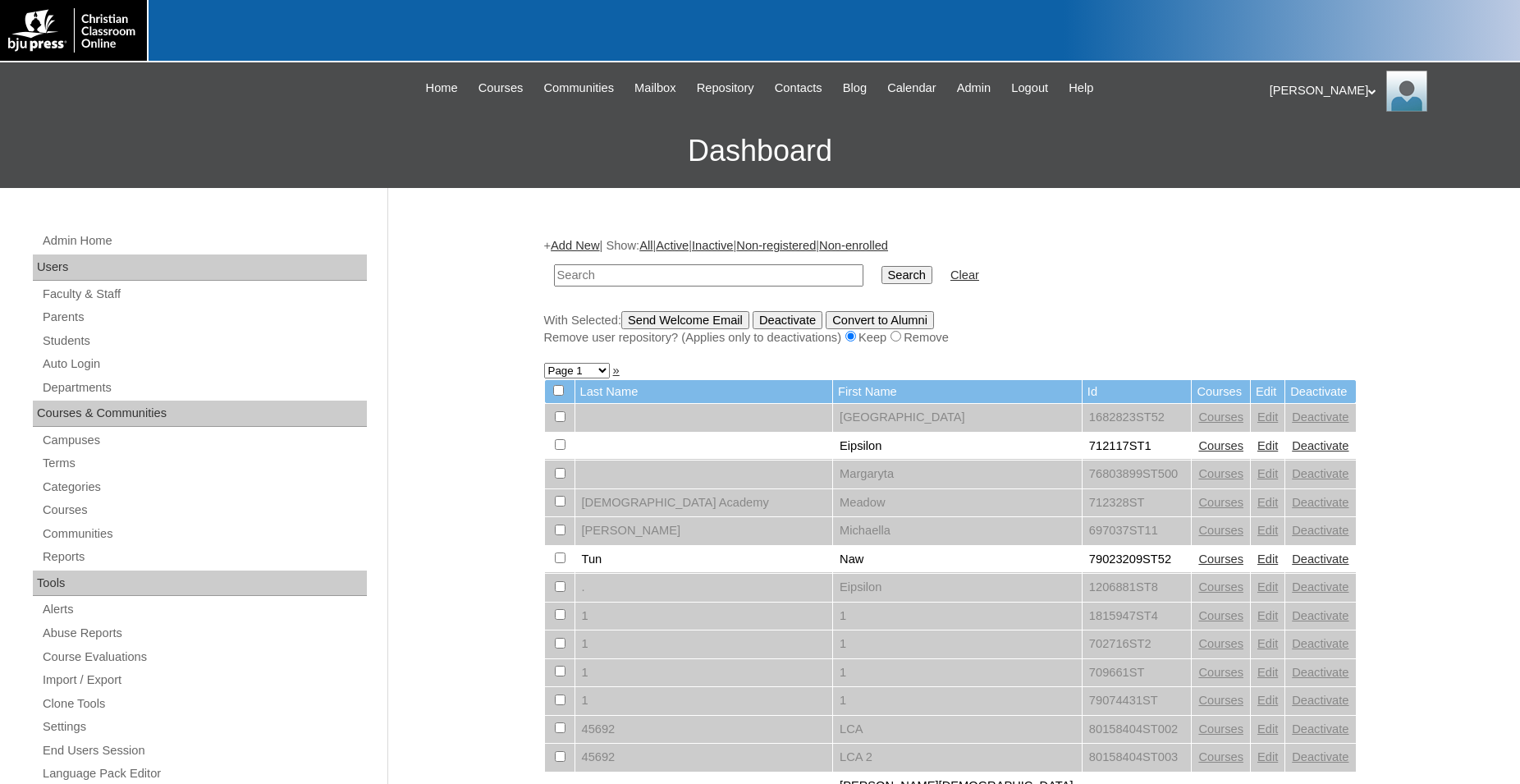
click at [760, 274] on input "text" at bounding box center [708, 275] width 309 height 22
type input "80090335"
click at [882, 265] on input "Search" at bounding box center [907, 274] width 51 height 18
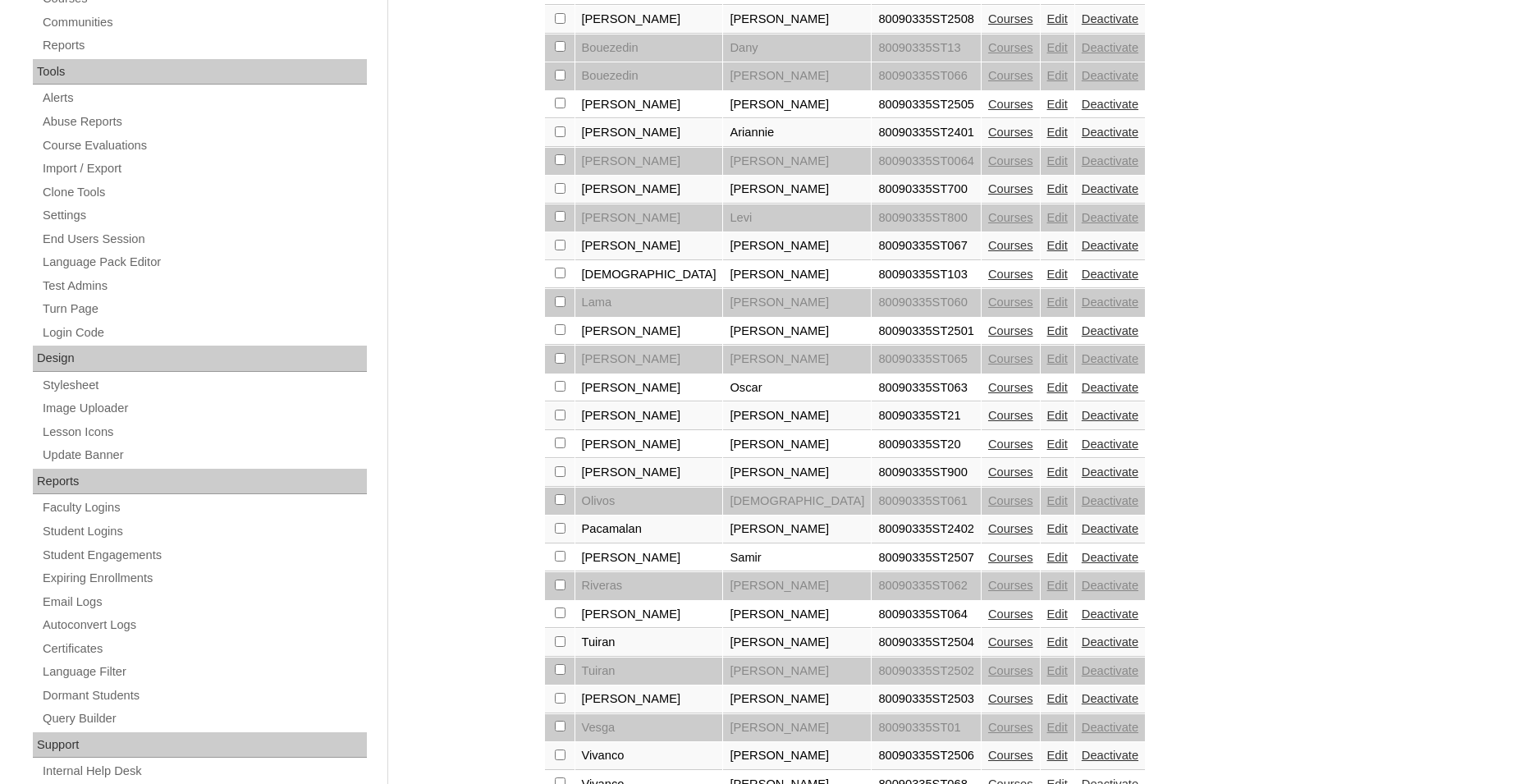
scroll to position [177, 0]
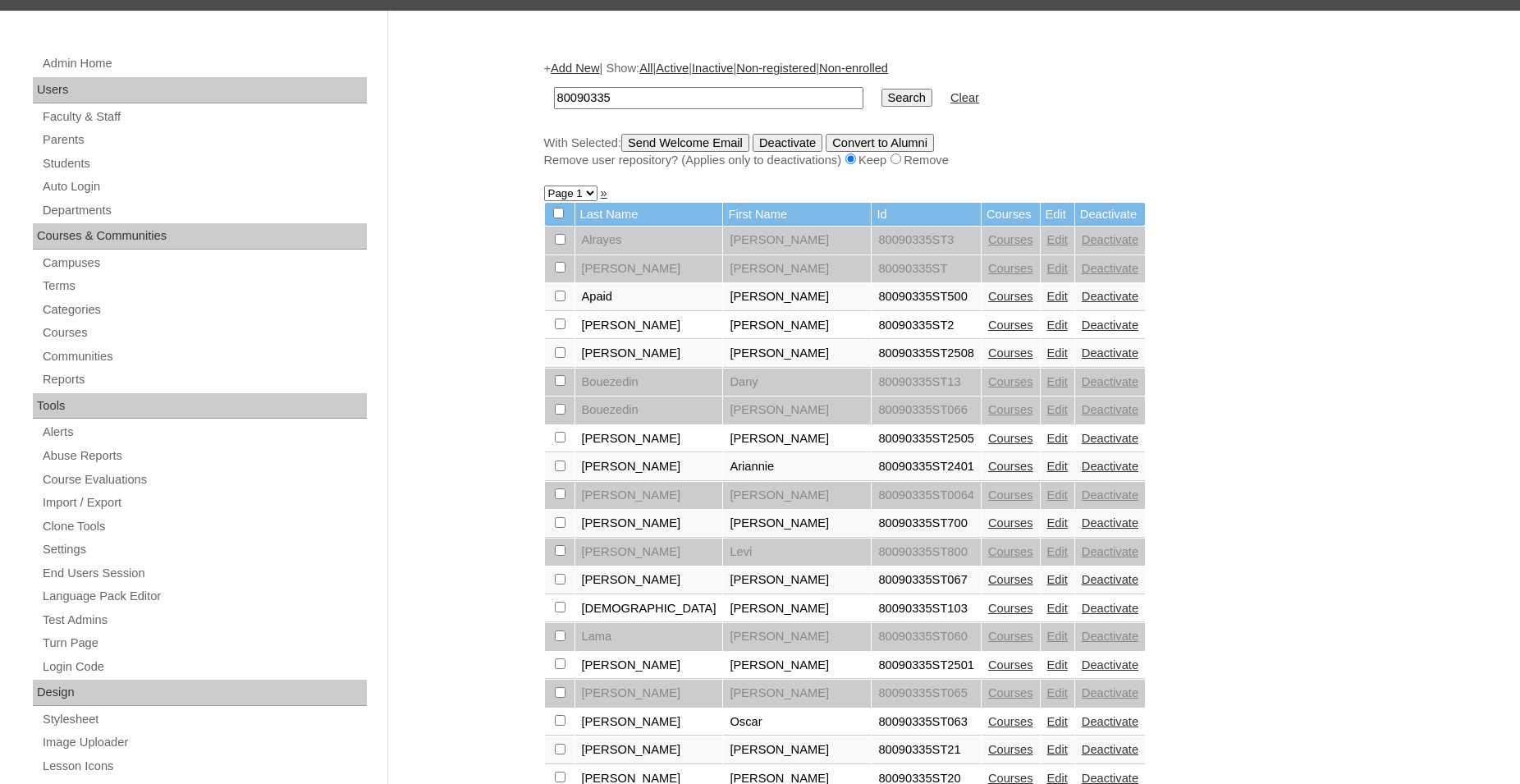
click at [988, 359] on link "Courses" at bounding box center [1011, 353] width 46 height 13
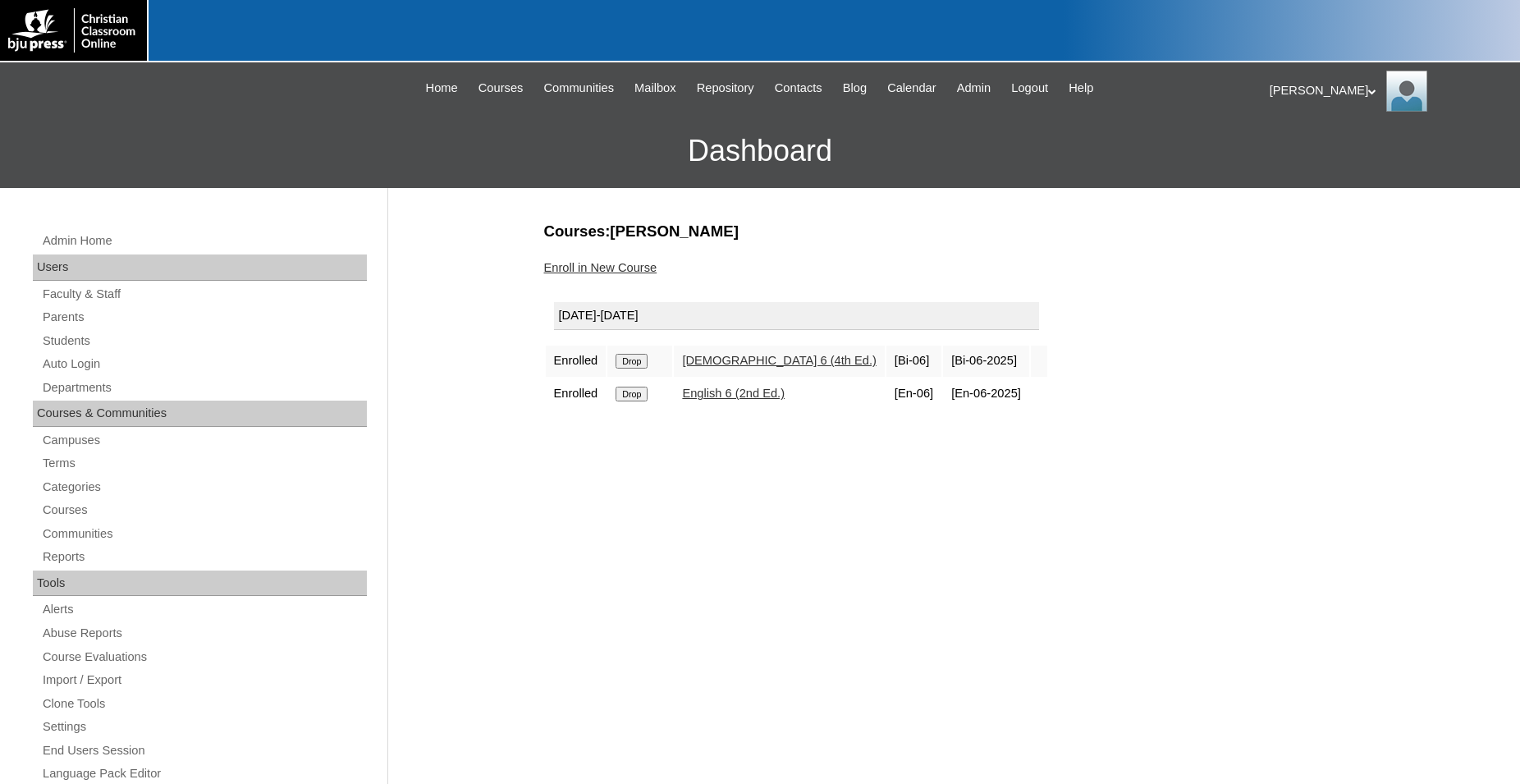
click at [635, 369] on input "Drop" at bounding box center [632, 361] width 32 height 15
click at [635, 363] on input "Drop" at bounding box center [632, 361] width 32 height 15
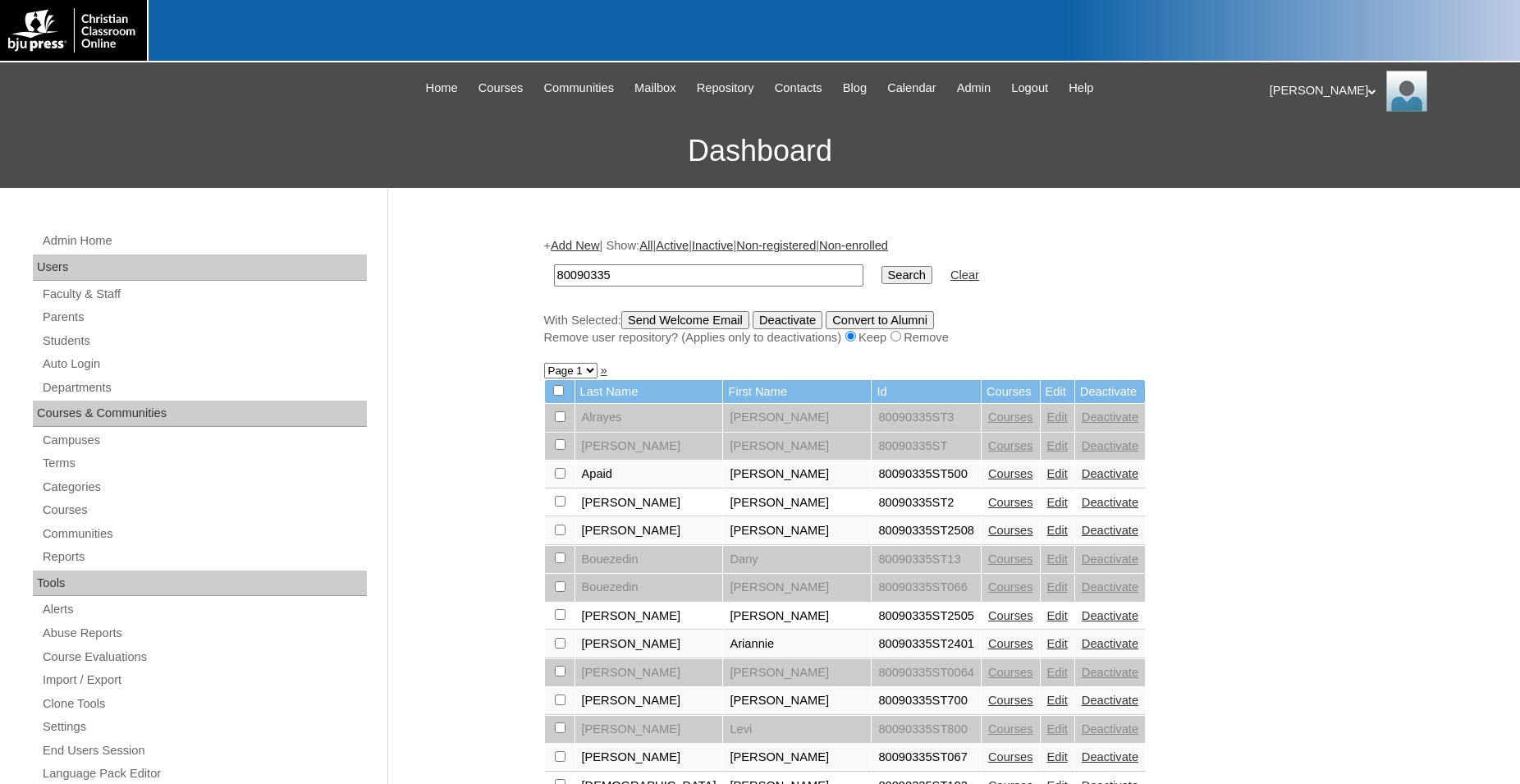
scroll to position [177, 0]
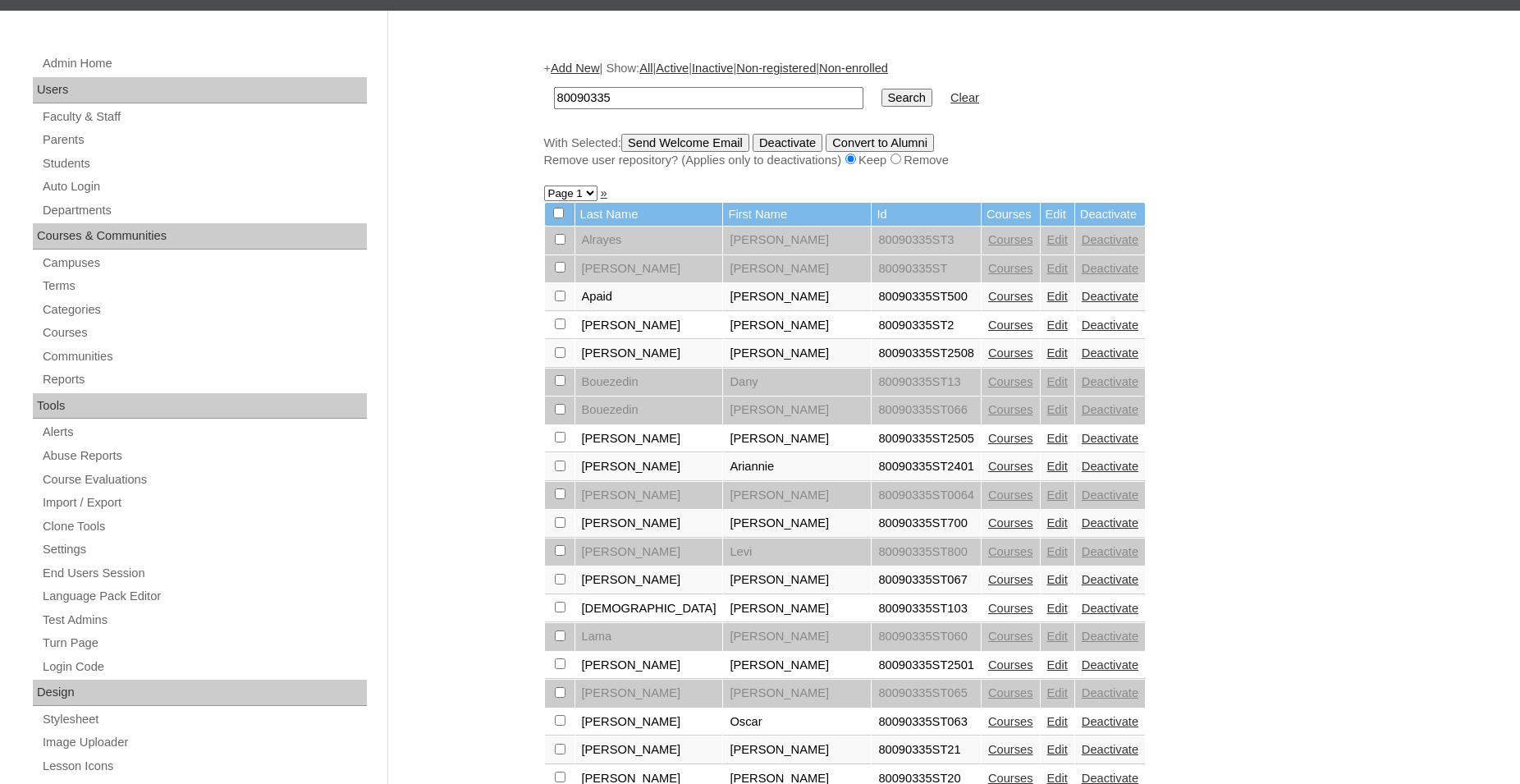
click at [988, 328] on link "Courses" at bounding box center [1011, 325] width 46 height 13
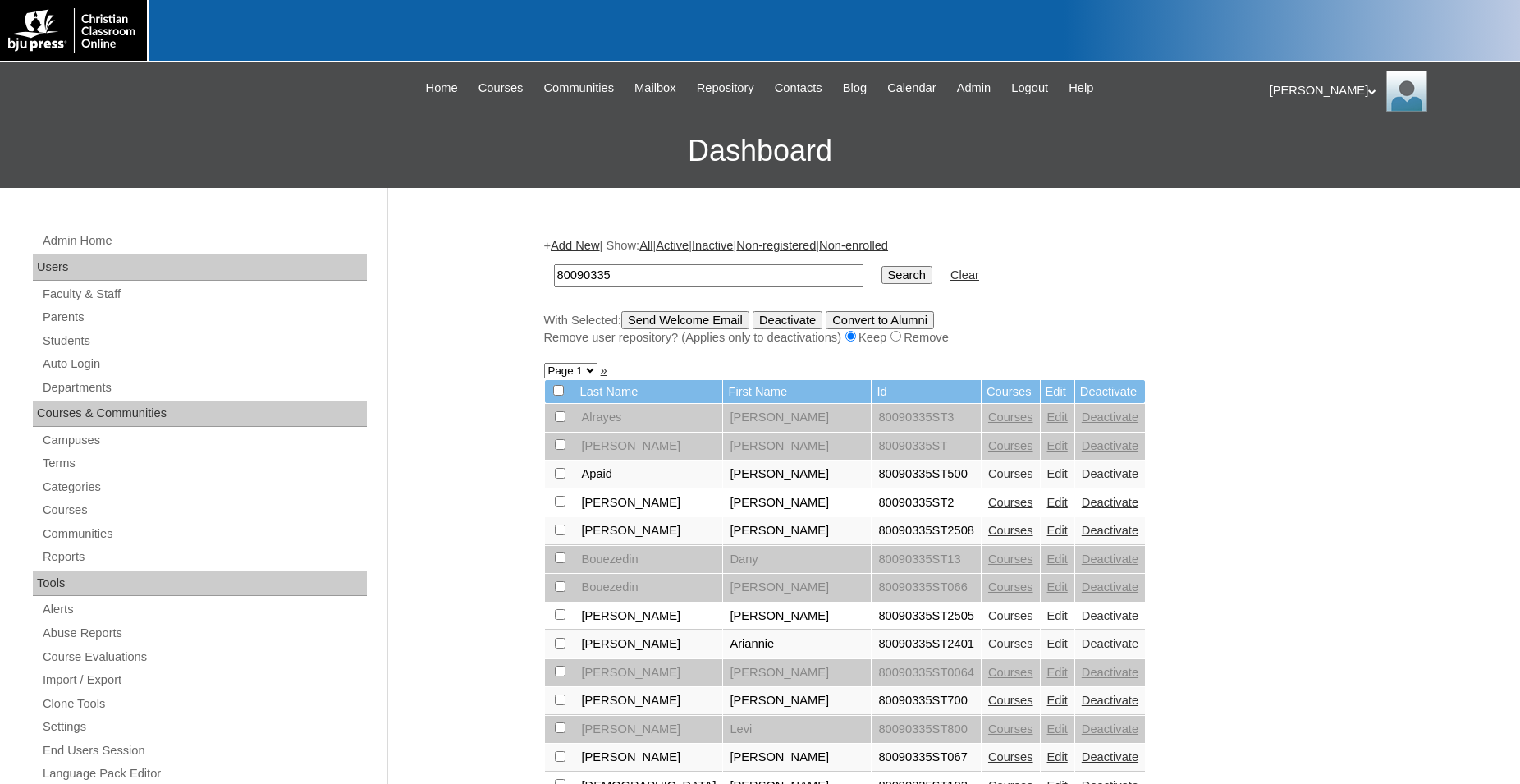
scroll to position [177, 0]
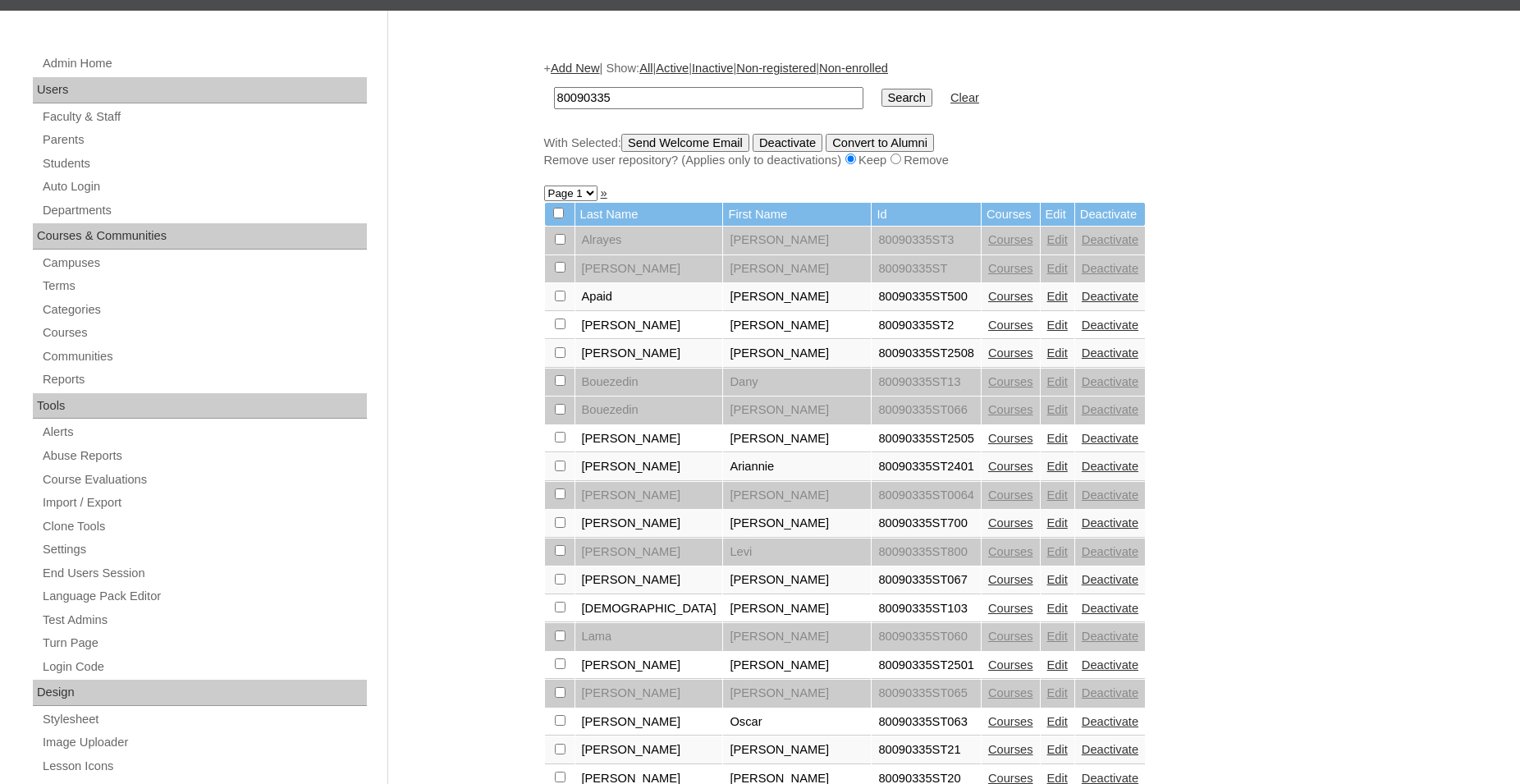
click at [1047, 359] on link "Edit" at bounding box center [1057, 353] width 21 height 13
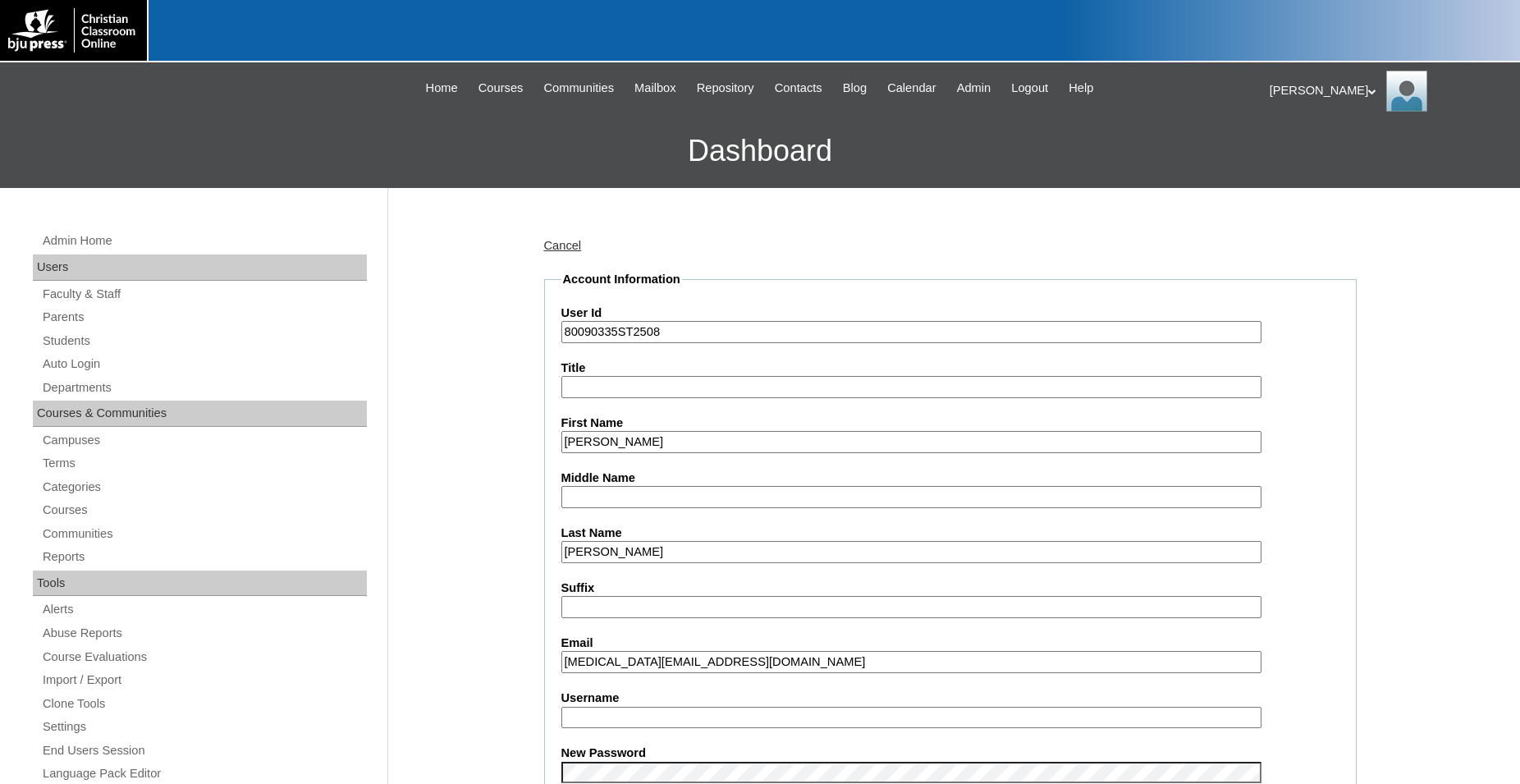
click at [636, 550] on input "Blanchard" at bounding box center [911, 551] width 700 height 22
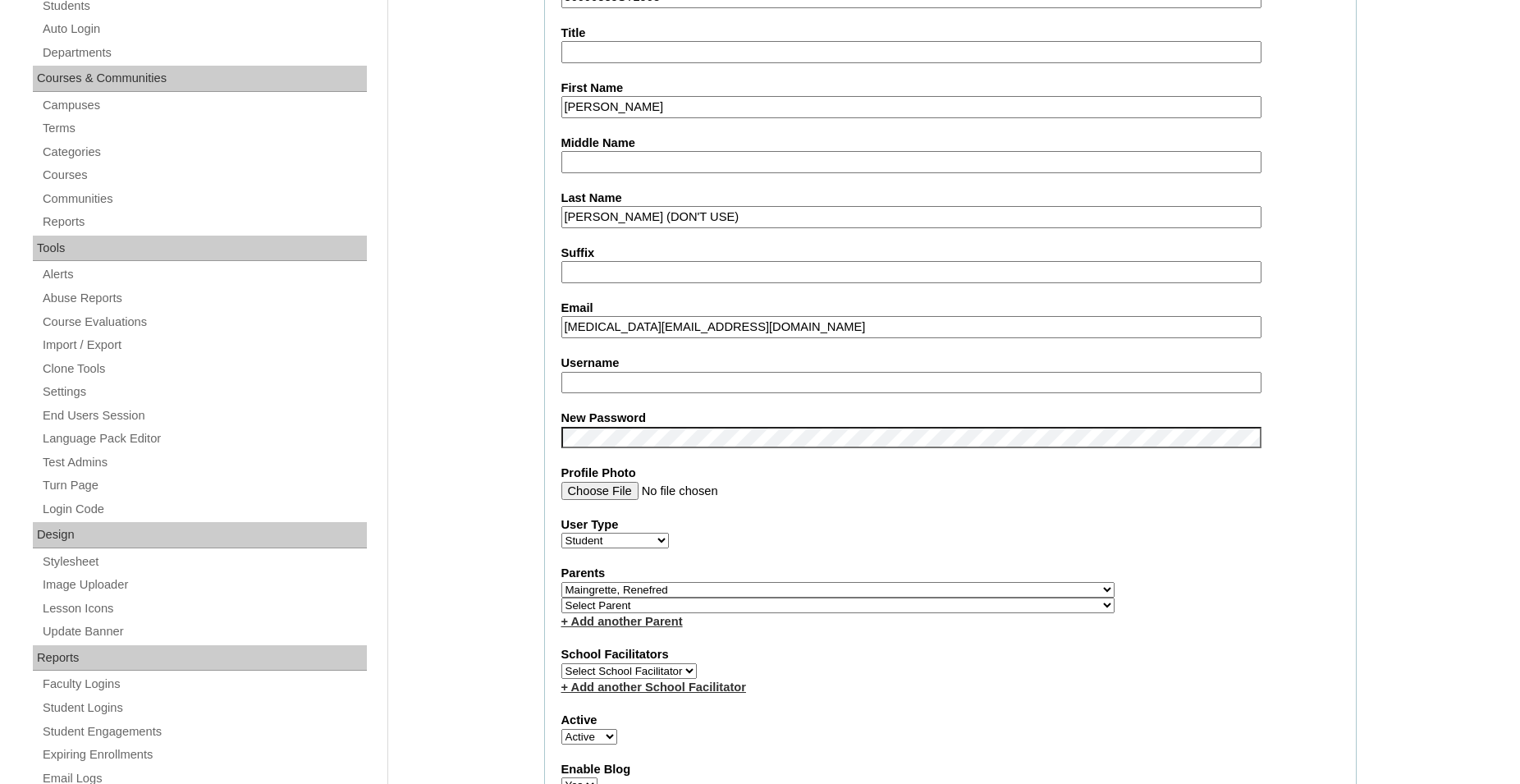
scroll to position [502, 0]
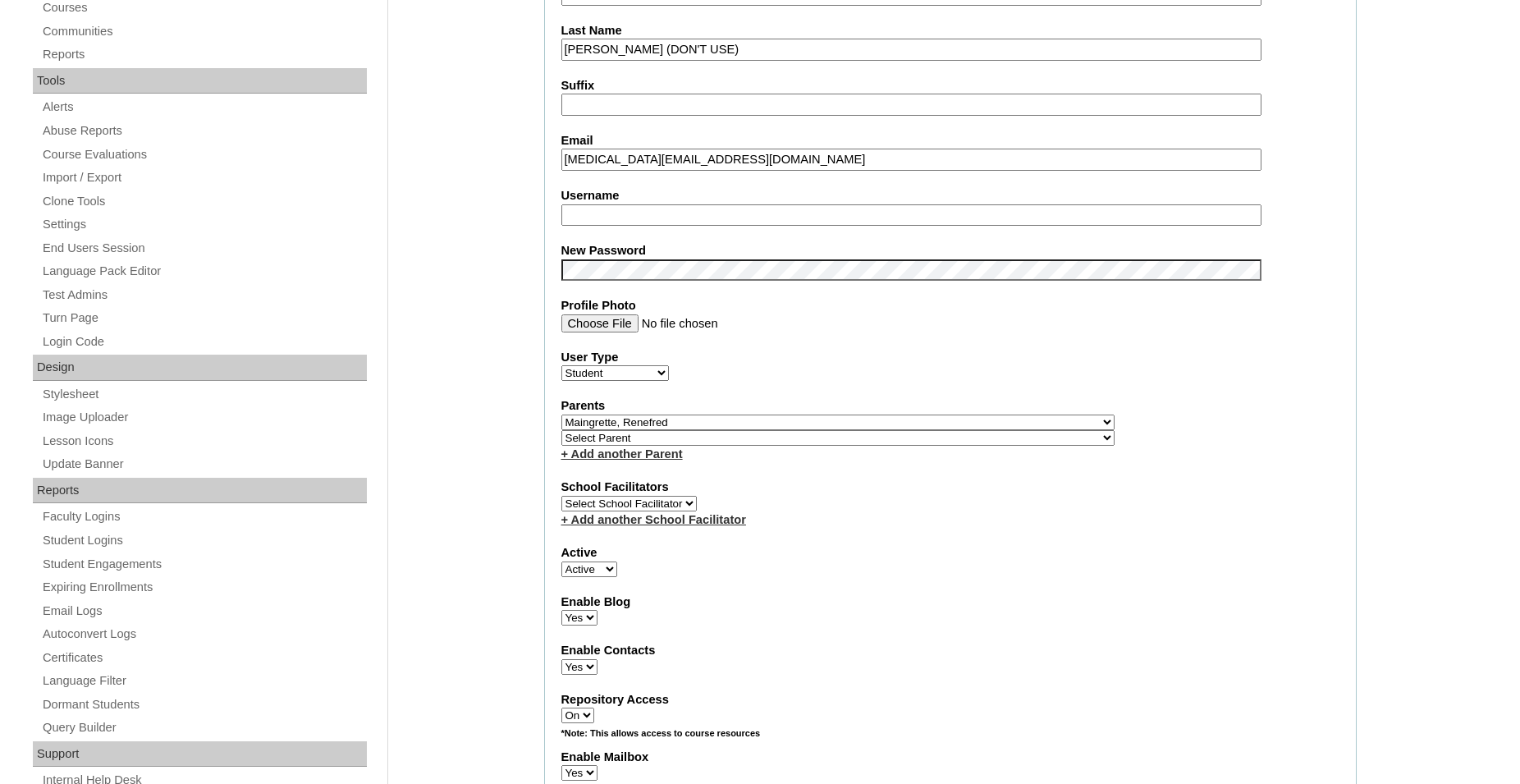
type input "Blanchard (DON'T USE)"
click at [561, 561] on select "Active Inactive" at bounding box center [589, 569] width 56 height 15
select select "0"
click option "Inactive" at bounding box center [0, 0] width 0 height 0
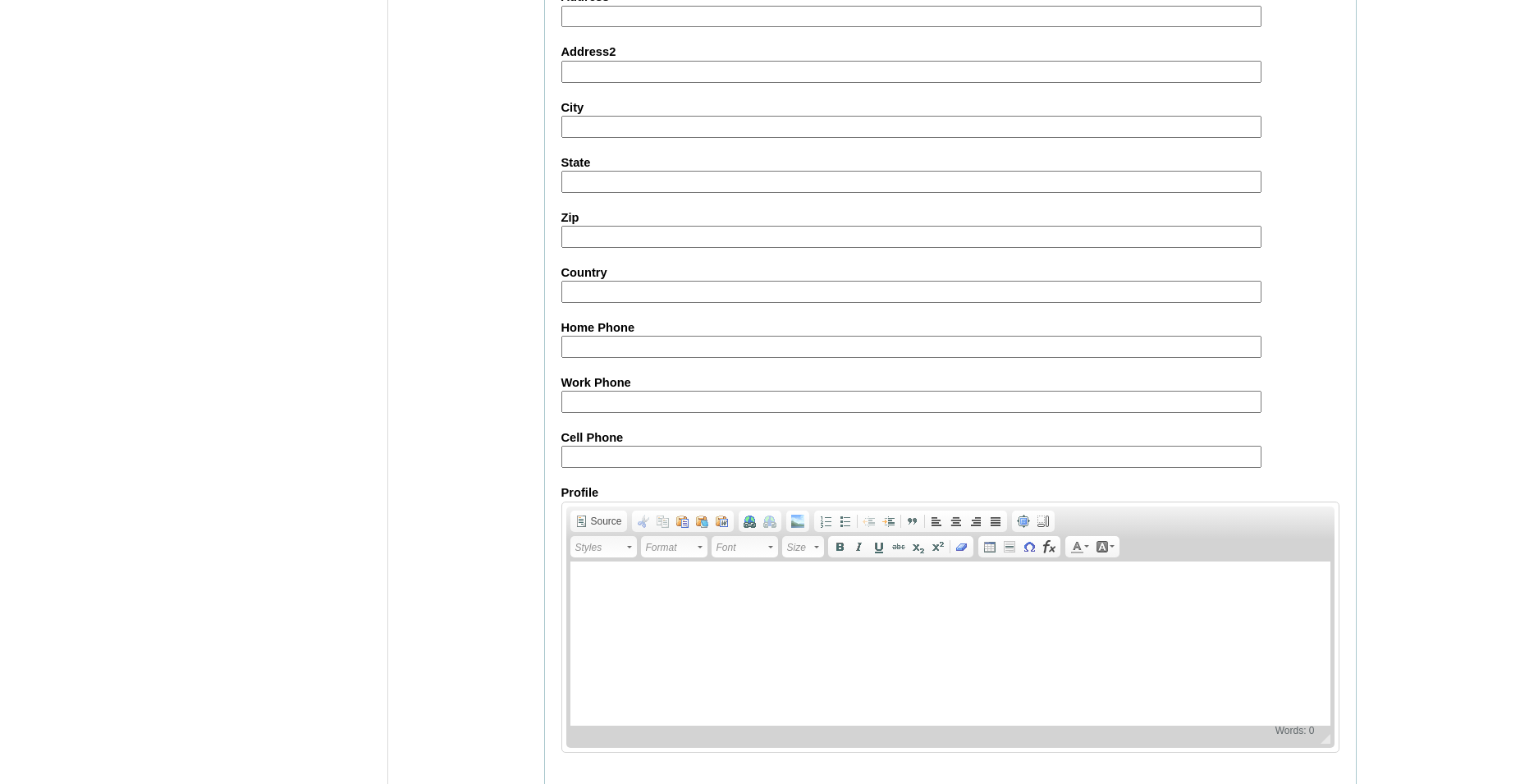
scroll to position [1745, 0]
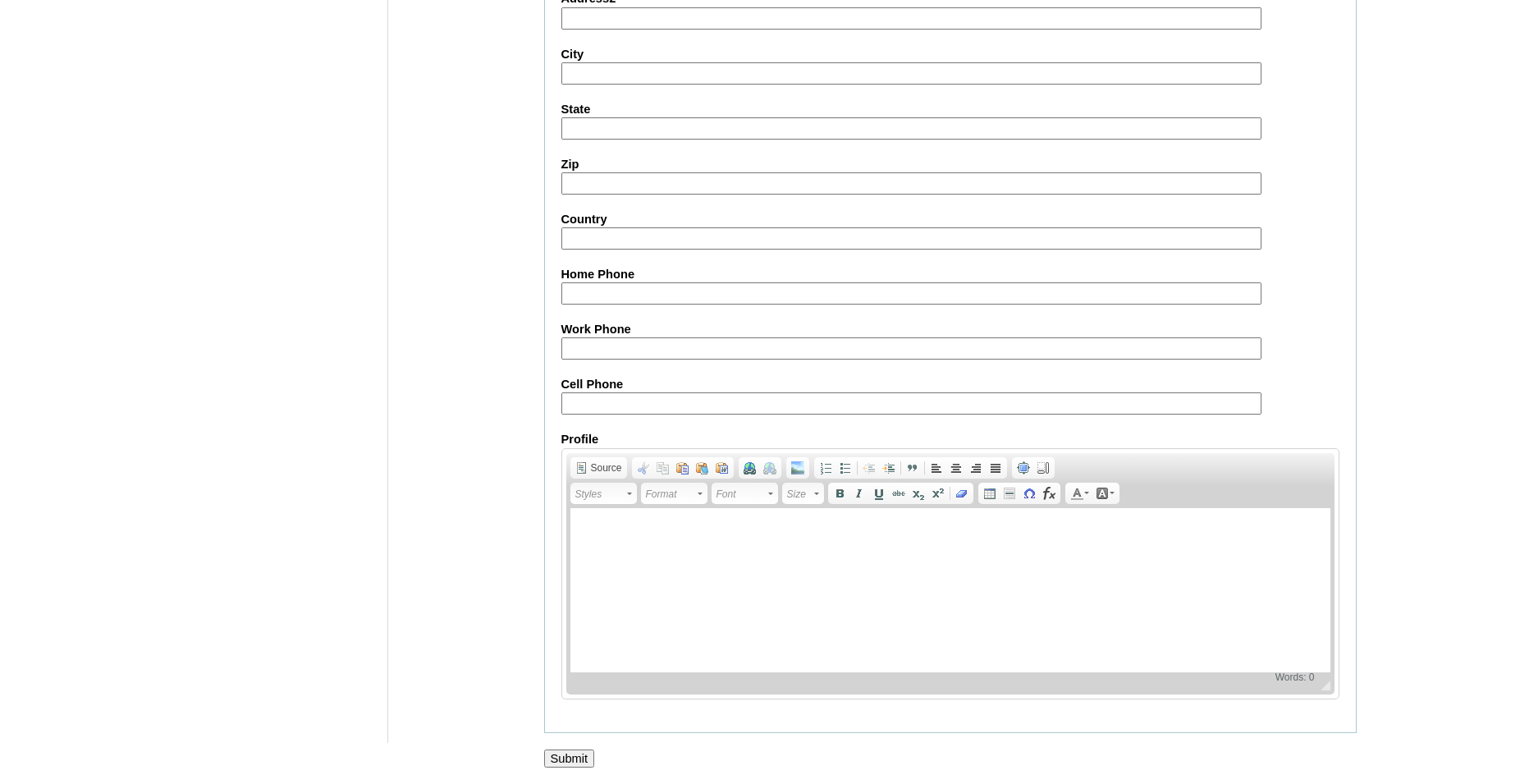
click at [571, 755] on input "Submit" at bounding box center [570, 757] width 51 height 18
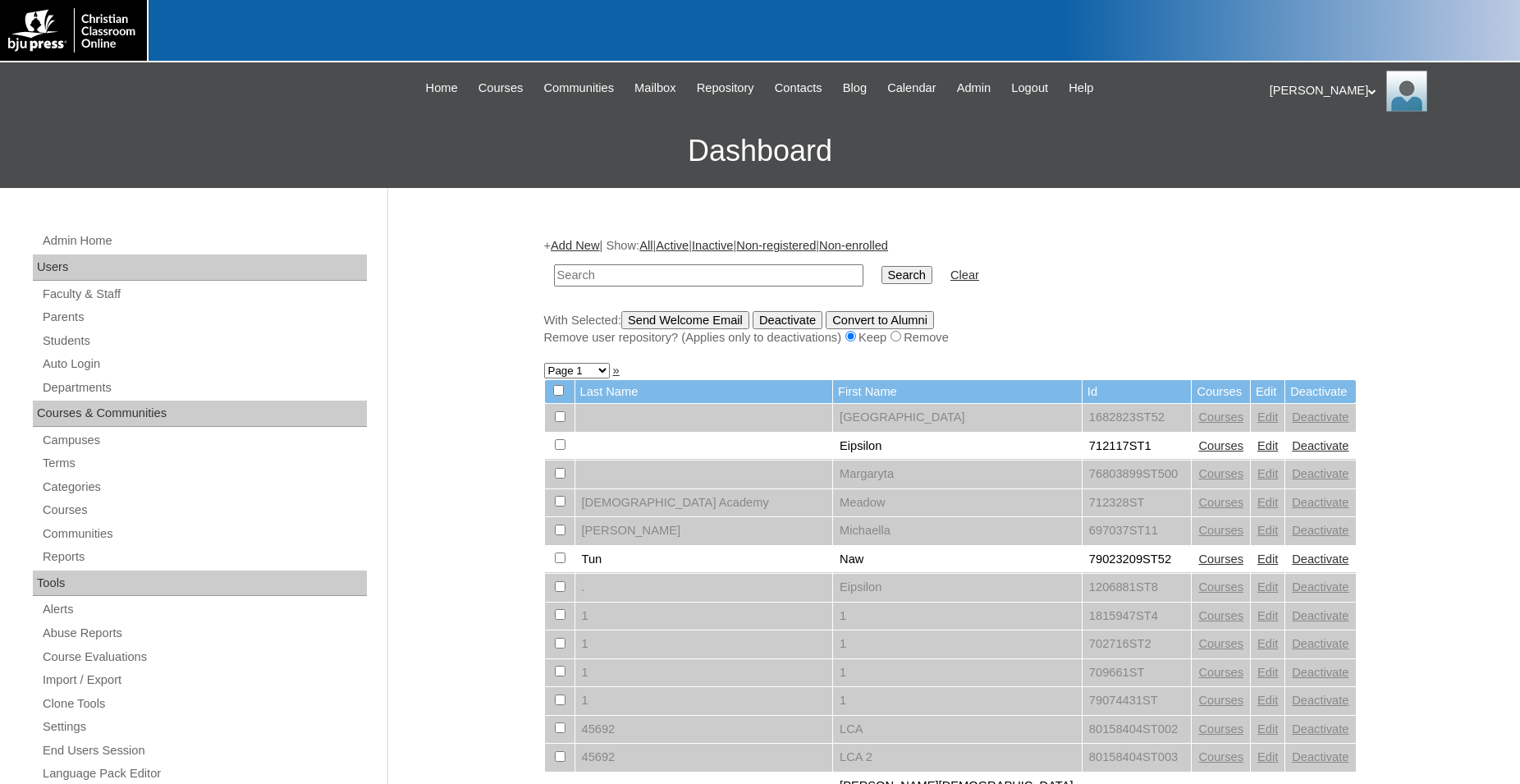
click at [649, 276] on input "text" at bounding box center [708, 275] width 309 height 22
type input "80090335"
click at [882, 265] on input "Search" at bounding box center [907, 274] width 51 height 18
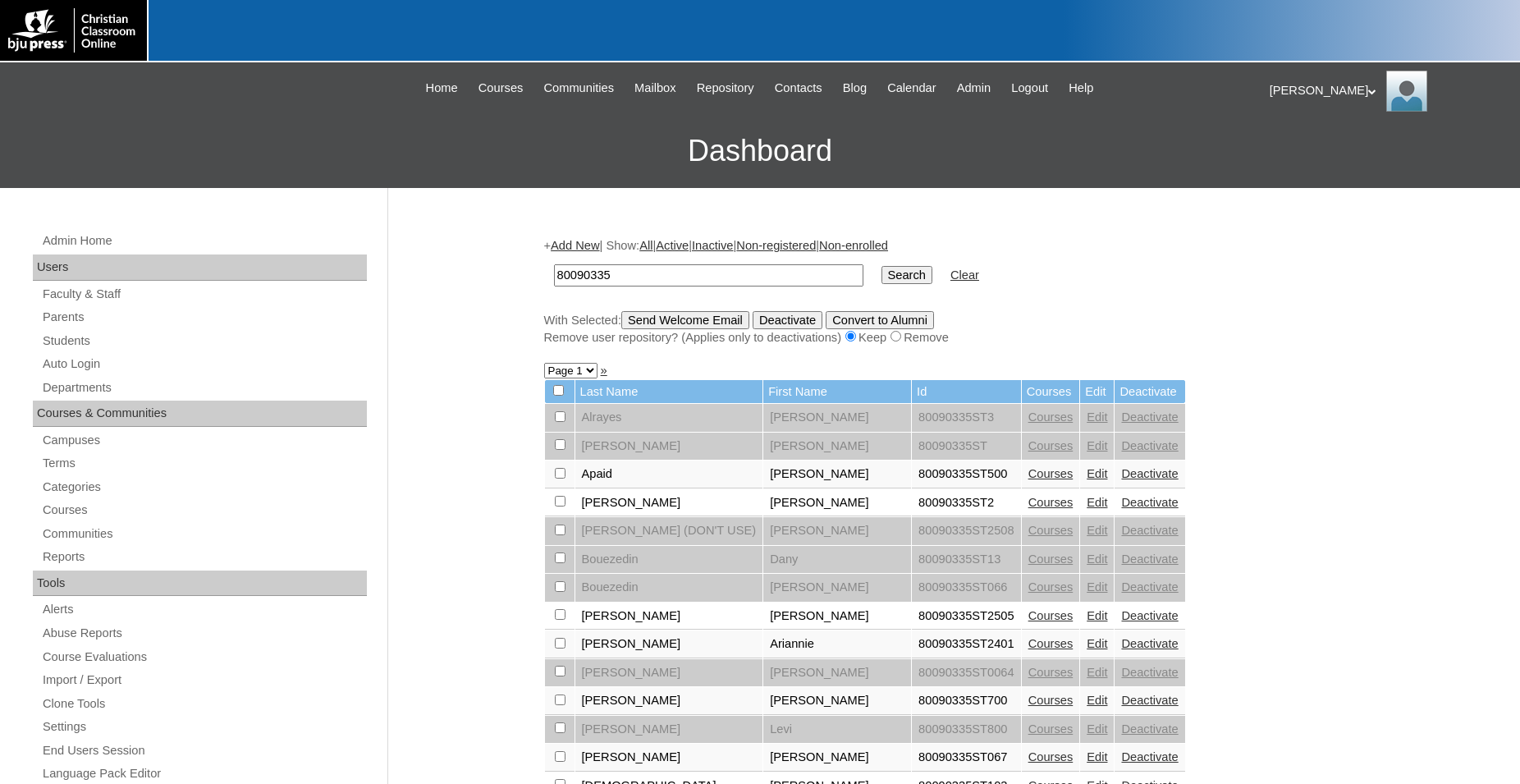
click at [1028, 509] on link "Courses" at bounding box center [1051, 502] width 46 height 13
click at [557, 422] on input "checkbox" at bounding box center [559, 416] width 10 height 10
checkbox input "true"
click at [713, 326] on input "Send Welcome Email" at bounding box center [685, 319] width 128 height 18
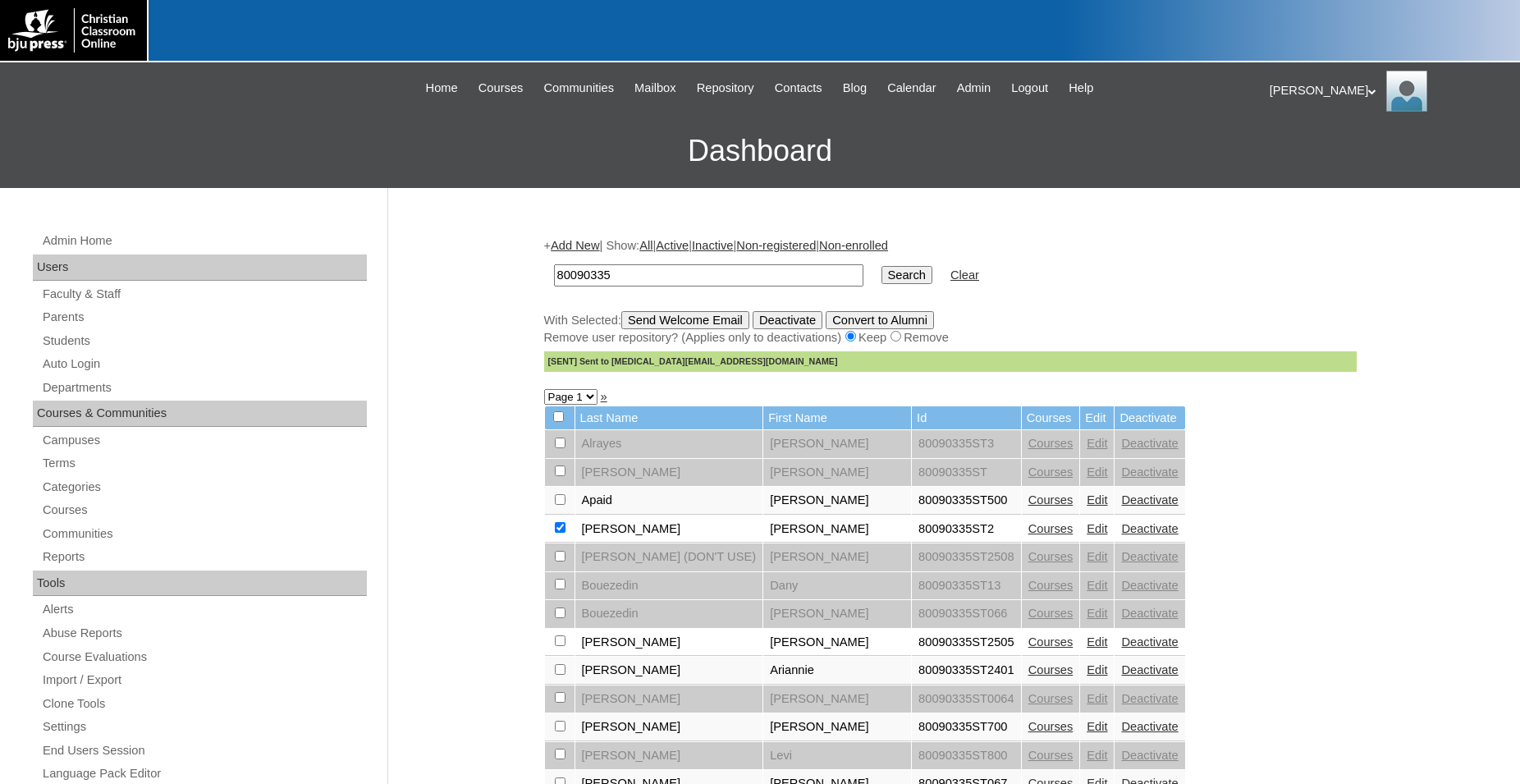
click at [890, 12] on div at bounding box center [760, 31] width 1520 height 63
click at [79, 338] on link "Students" at bounding box center [204, 341] width 326 height 21
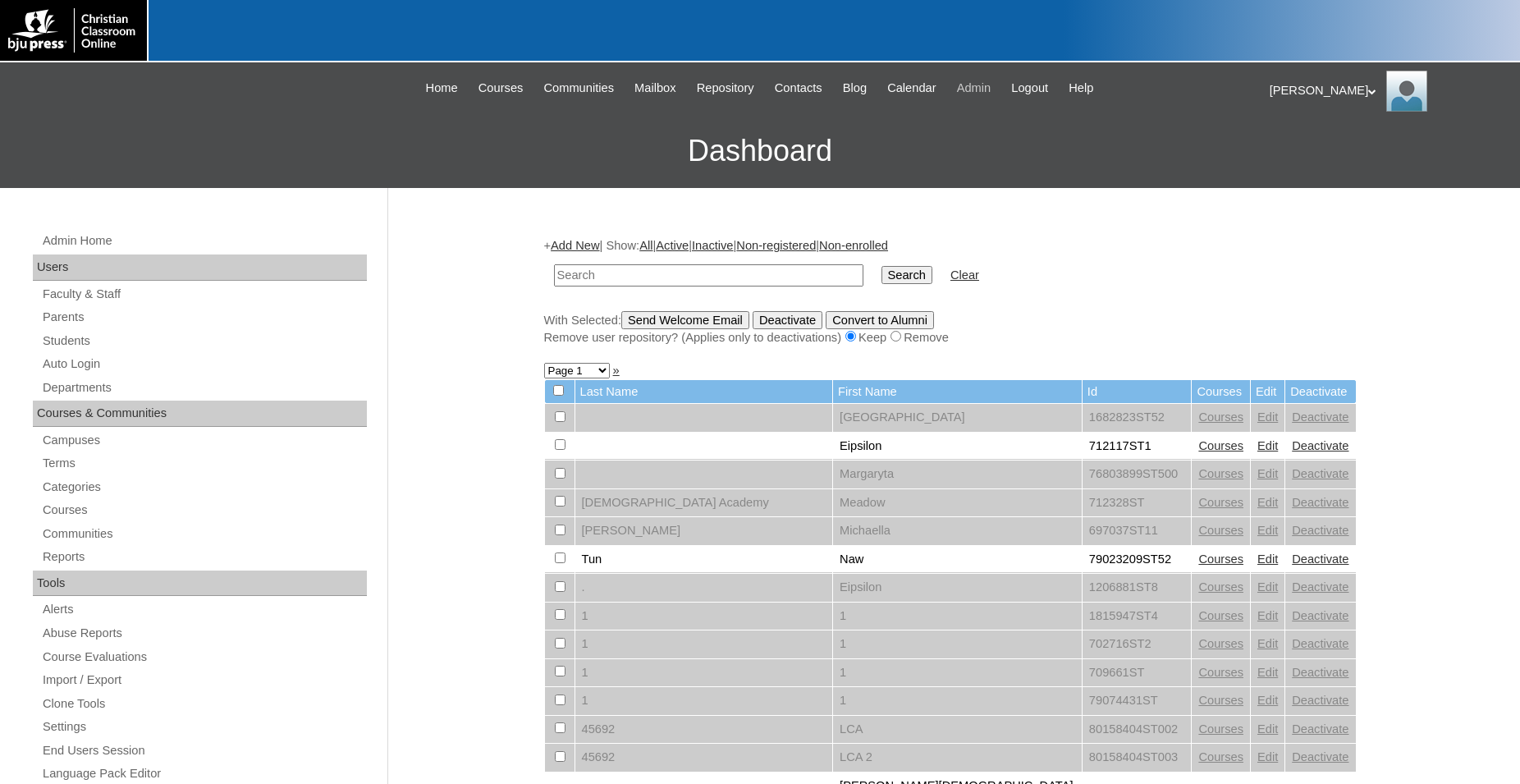
click at [991, 90] on span "Admin" at bounding box center [974, 88] width 34 height 19
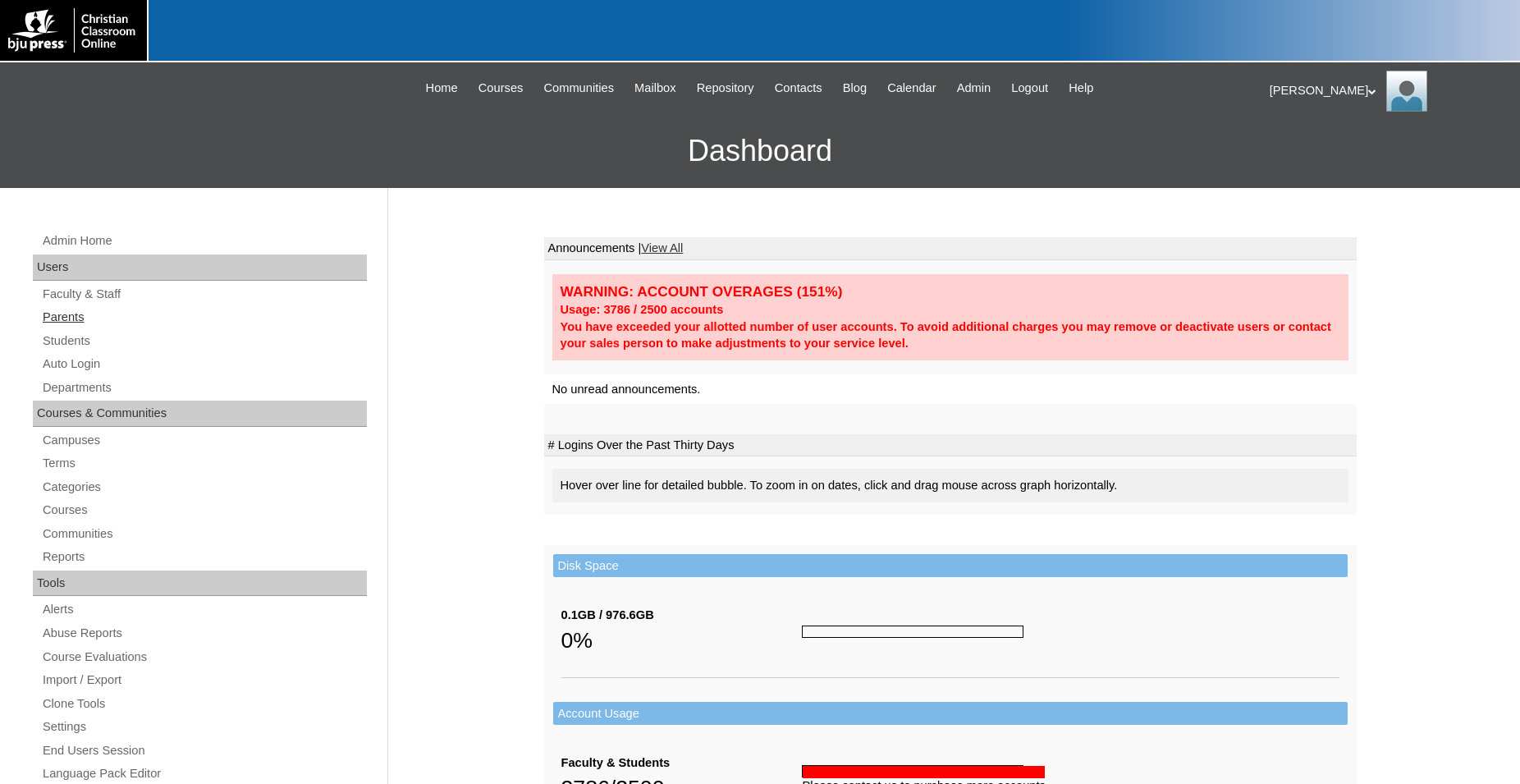
click at [81, 324] on link "Parents" at bounding box center [204, 318] width 326 height 21
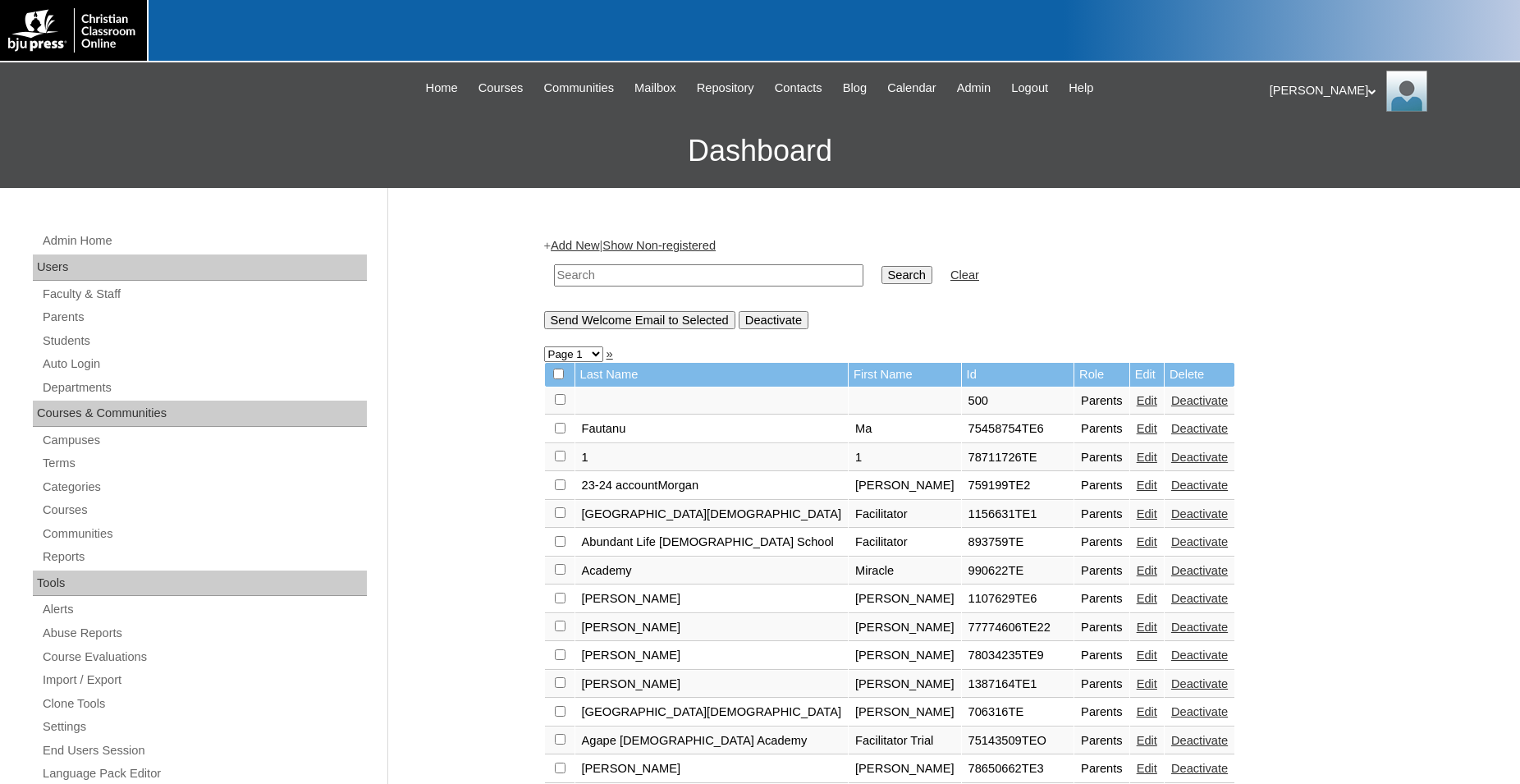
click at [784, 278] on input "text" at bounding box center [708, 275] width 309 height 22
type input "viannelys"
click at [882, 265] on input "Search" at bounding box center [907, 274] width 51 height 18
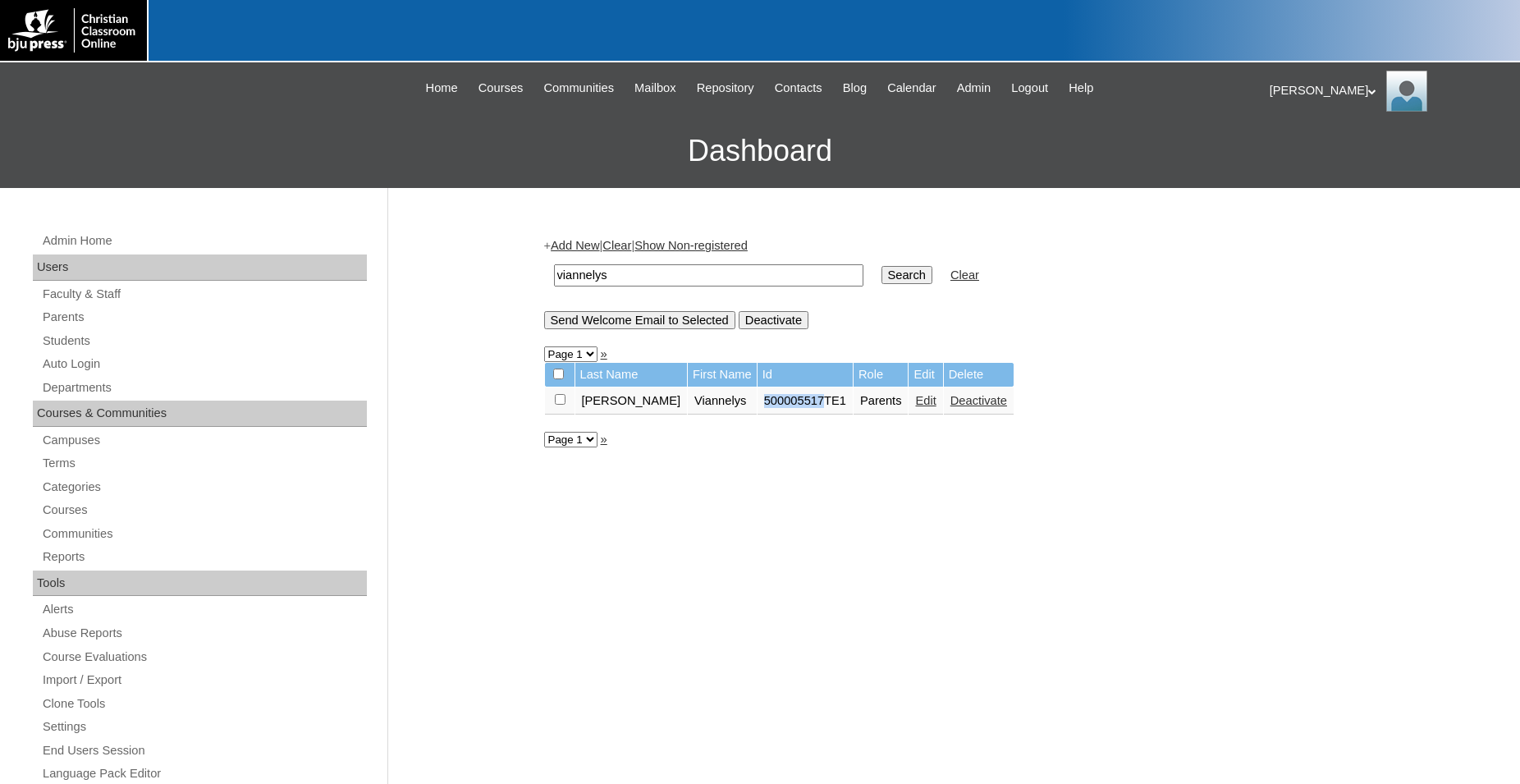
drag, startPoint x: 728, startPoint y: 407, endPoint x: 787, endPoint y: 411, distance: 59.1
click at [787, 411] on td "500005517TE1" at bounding box center [805, 400] width 95 height 27
copy td "500005517"
click at [86, 346] on link "Students" at bounding box center [204, 341] width 326 height 21
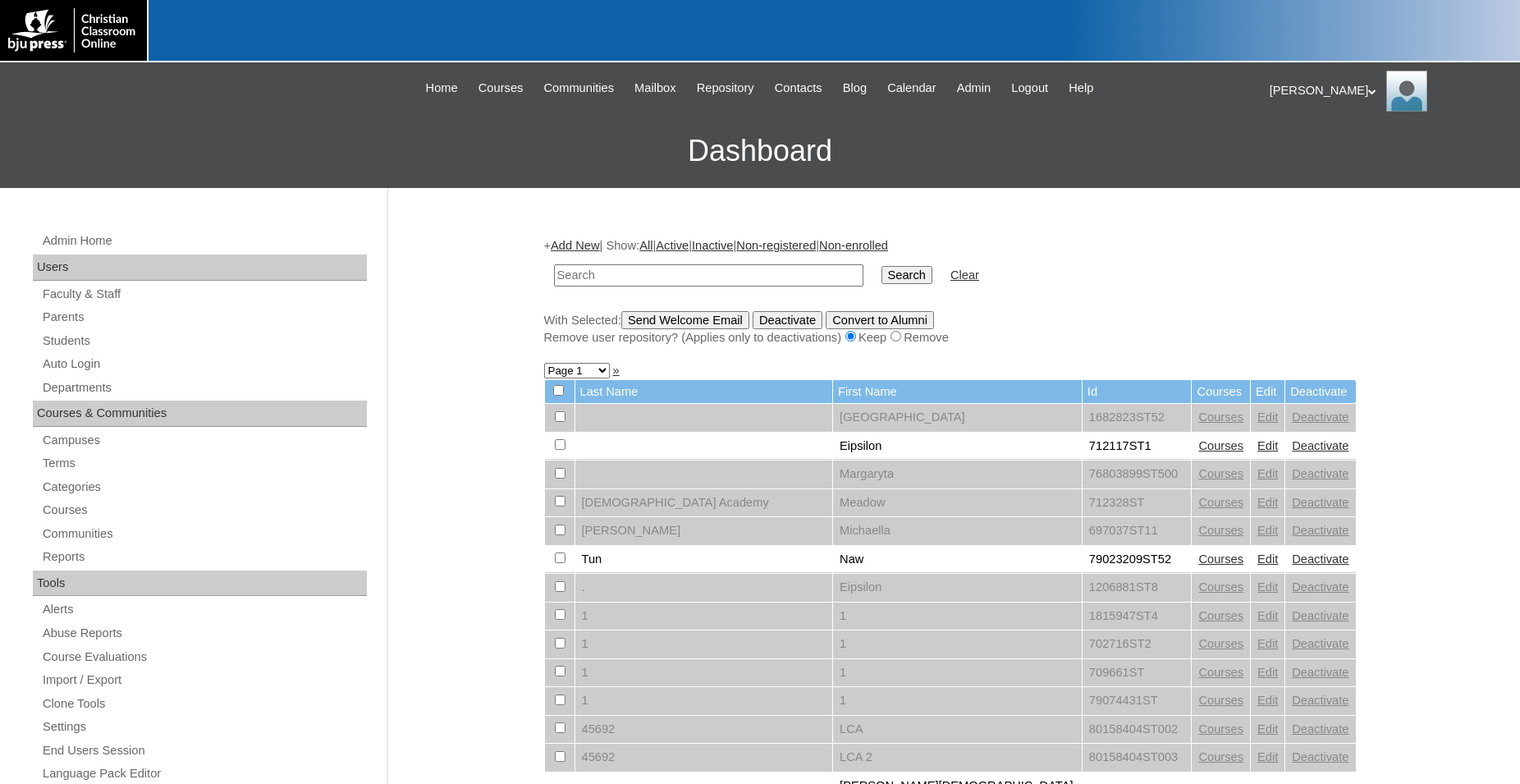
click at [657, 280] on input "text" at bounding box center [708, 275] width 309 height 22
type input "500005517"
click at [882, 265] on input "Search" at bounding box center [907, 274] width 51 height 18
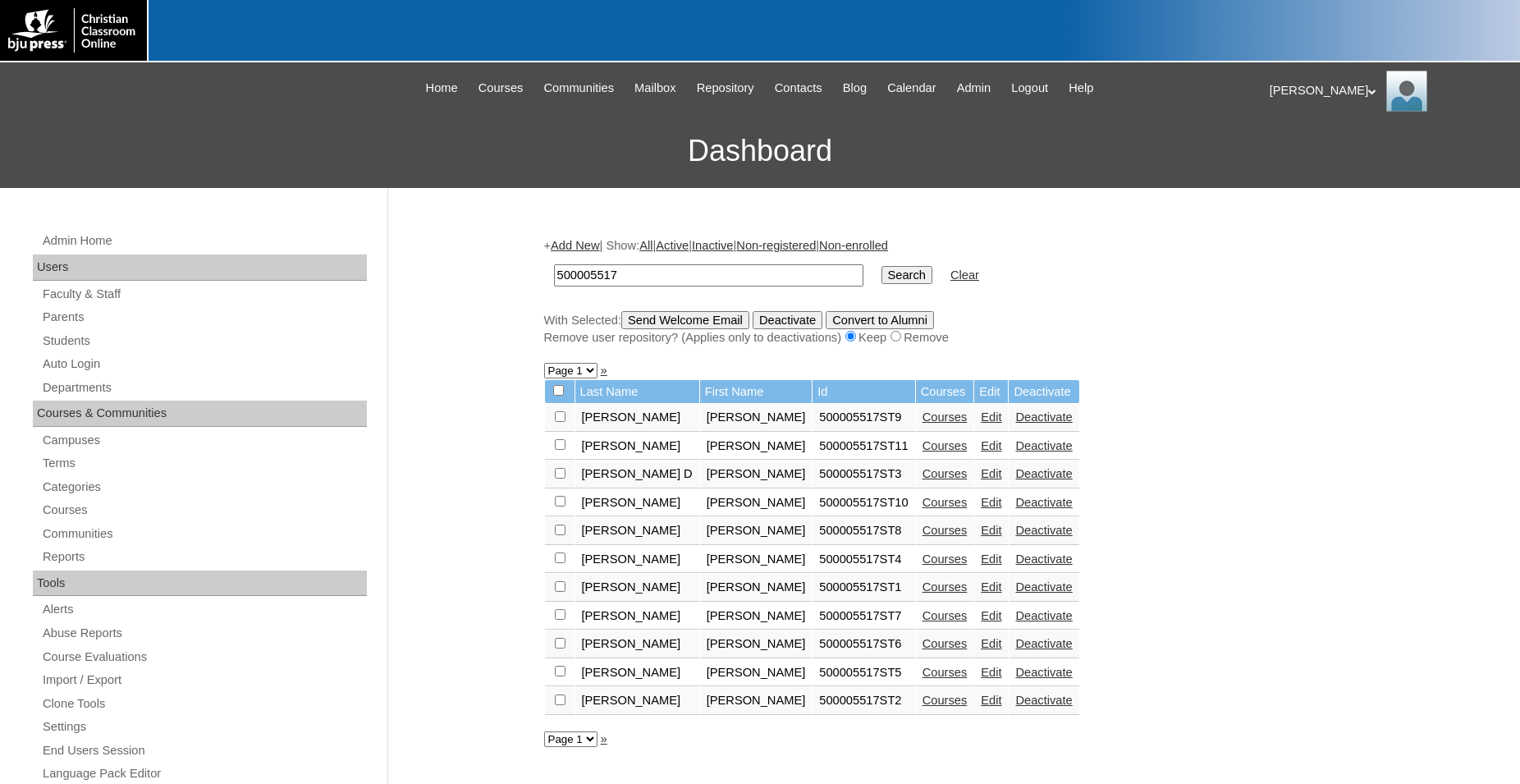
click at [931, 424] on link "Courses" at bounding box center [945, 417] width 46 height 13
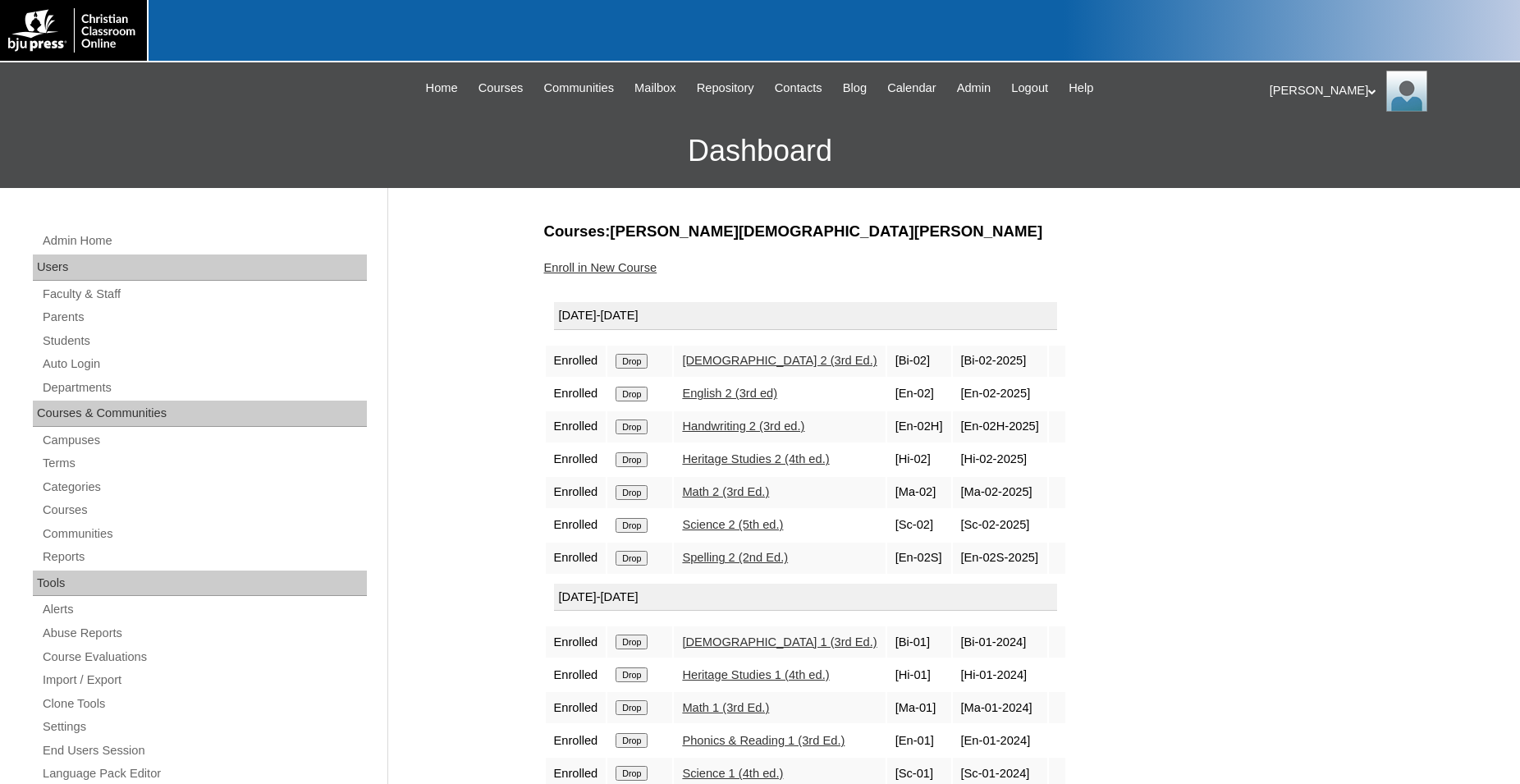
click at [632, 264] on link "Enroll in New Course" at bounding box center [600, 267] width 113 height 13
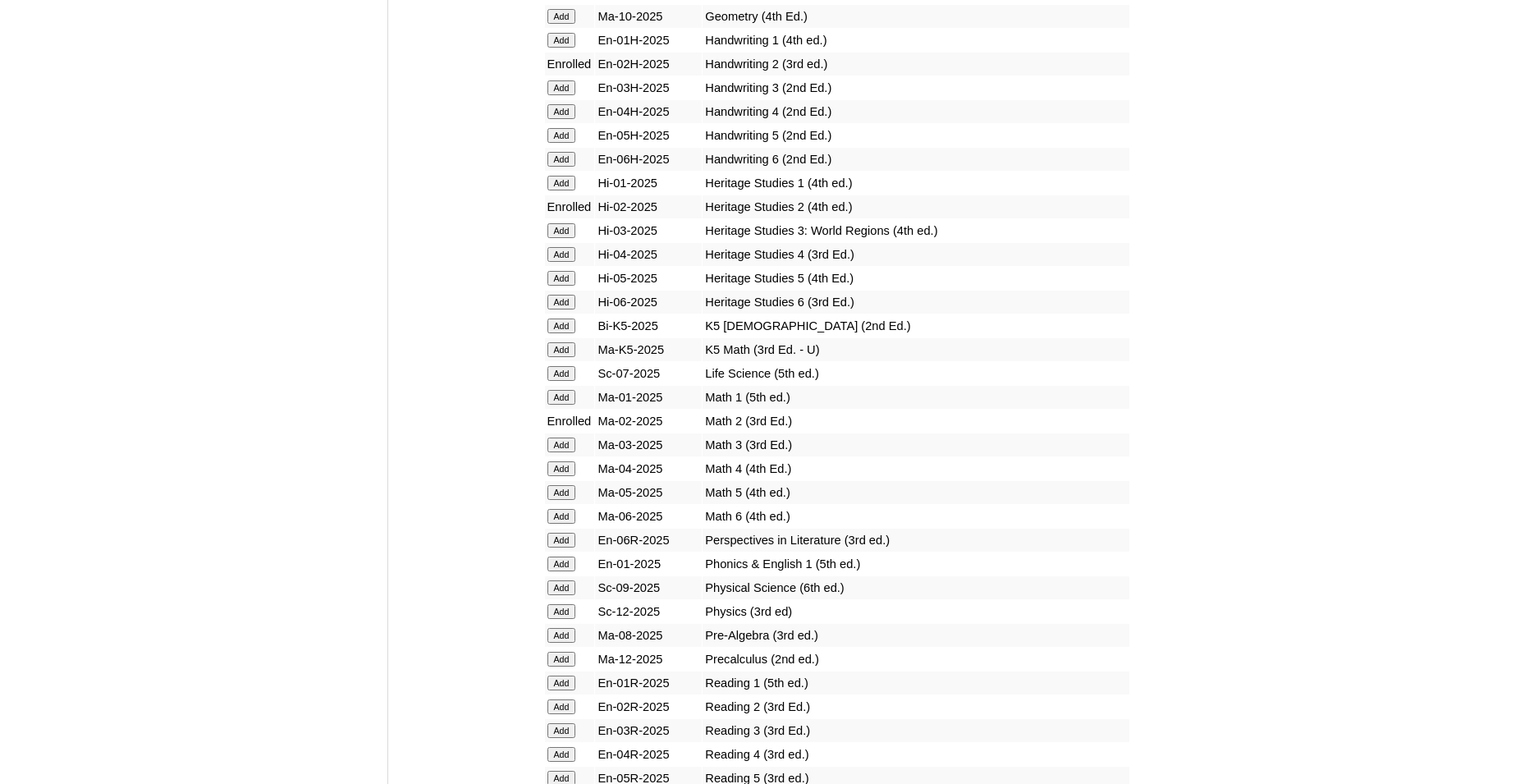
scroll to position [1674, 0]
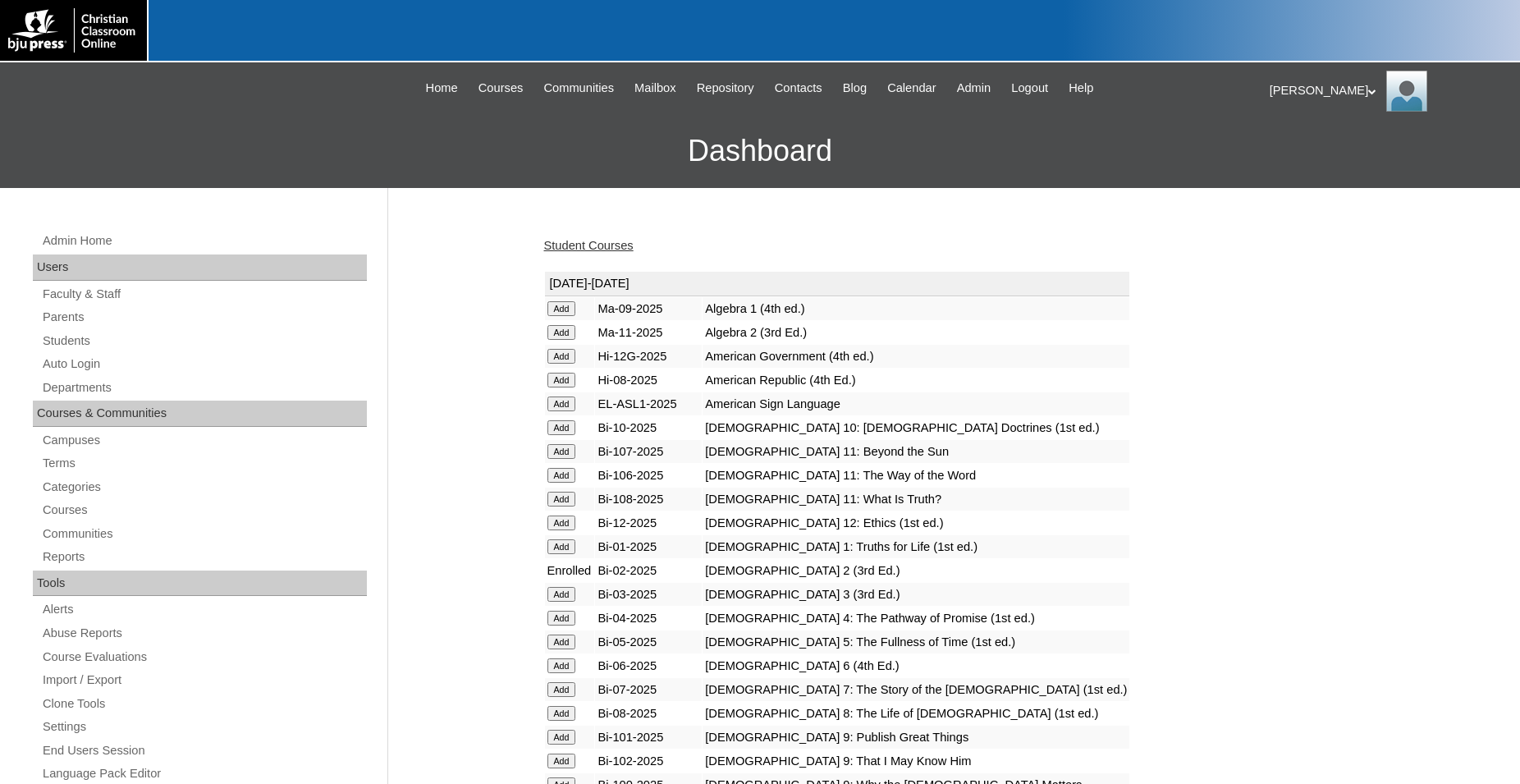
click at [610, 247] on link "Student Courses" at bounding box center [589, 246] width 89 height 13
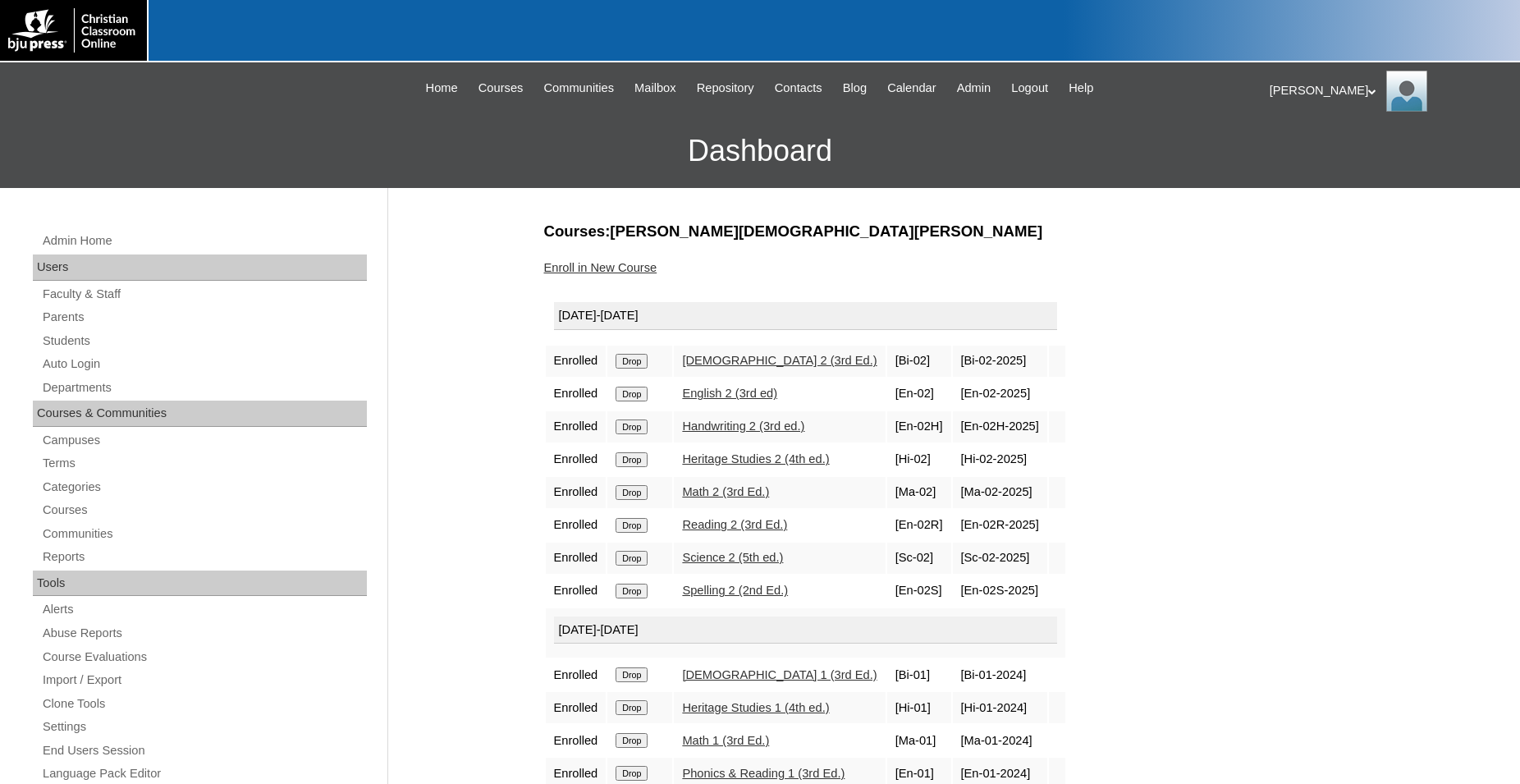
click at [1368, 88] on icon at bounding box center [1372, 91] width 9 height 6
click at [1320, 159] on li "Logout" at bounding box center [1318, 155] width 79 height 21
click at [1368, 89] on icon at bounding box center [1372, 91] width 9 height 6
click at [1311, 155] on span "Logout" at bounding box center [1299, 154] width 33 height 12
